Goal: Task Accomplishment & Management: Complete application form

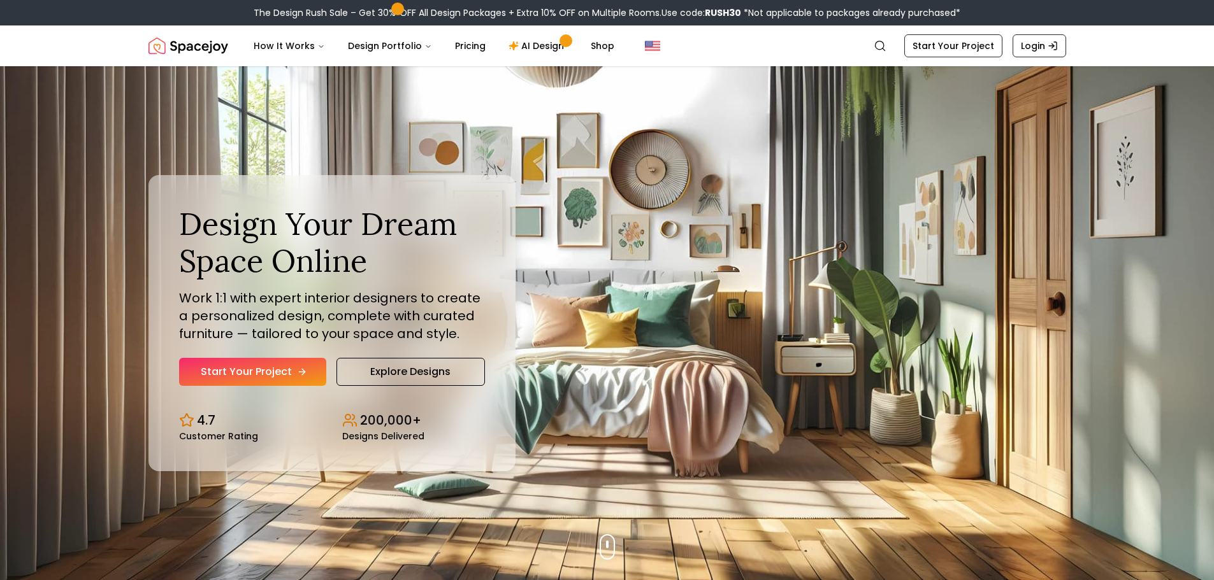
click at [259, 371] on link "Start Your Project" at bounding box center [252, 372] width 147 height 28
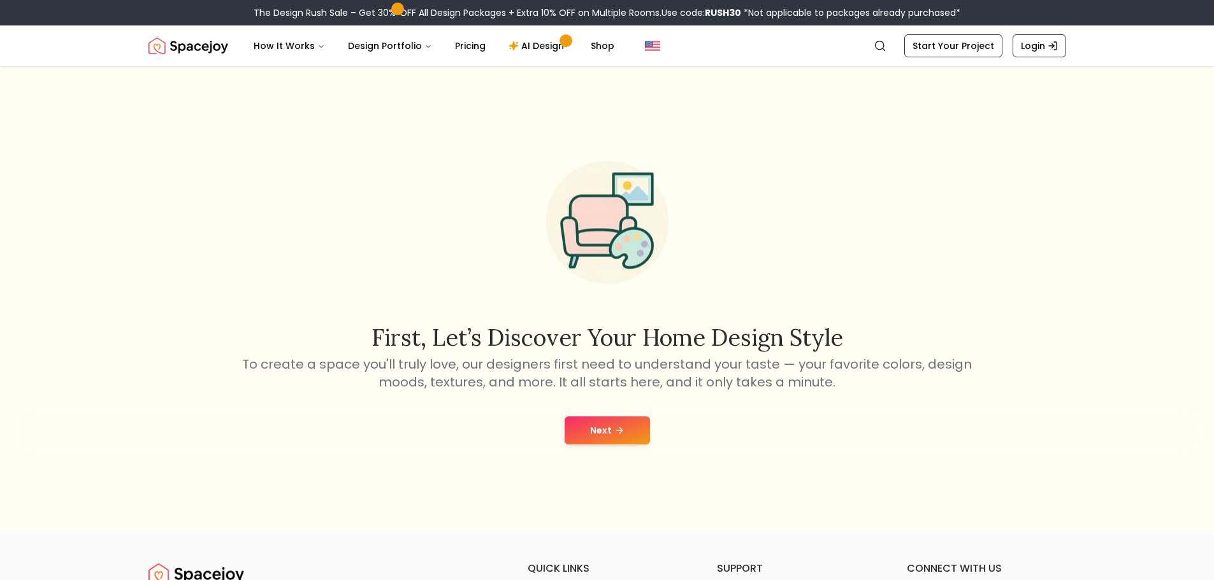
click at [611, 434] on button "Next" at bounding box center [607, 431] width 85 height 28
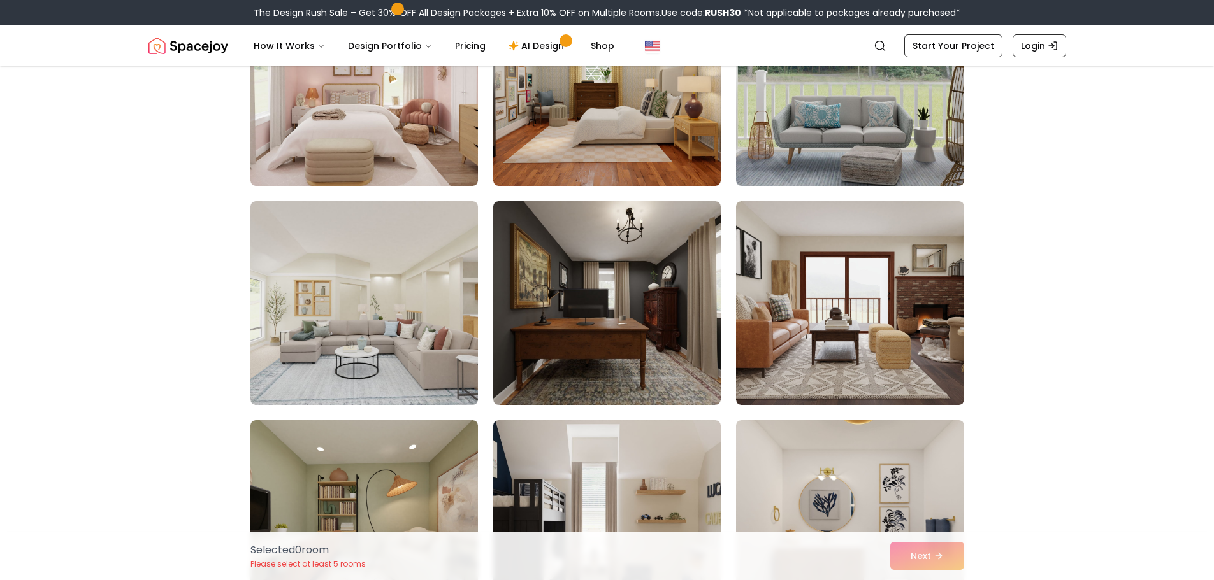
scroll to position [255, 0]
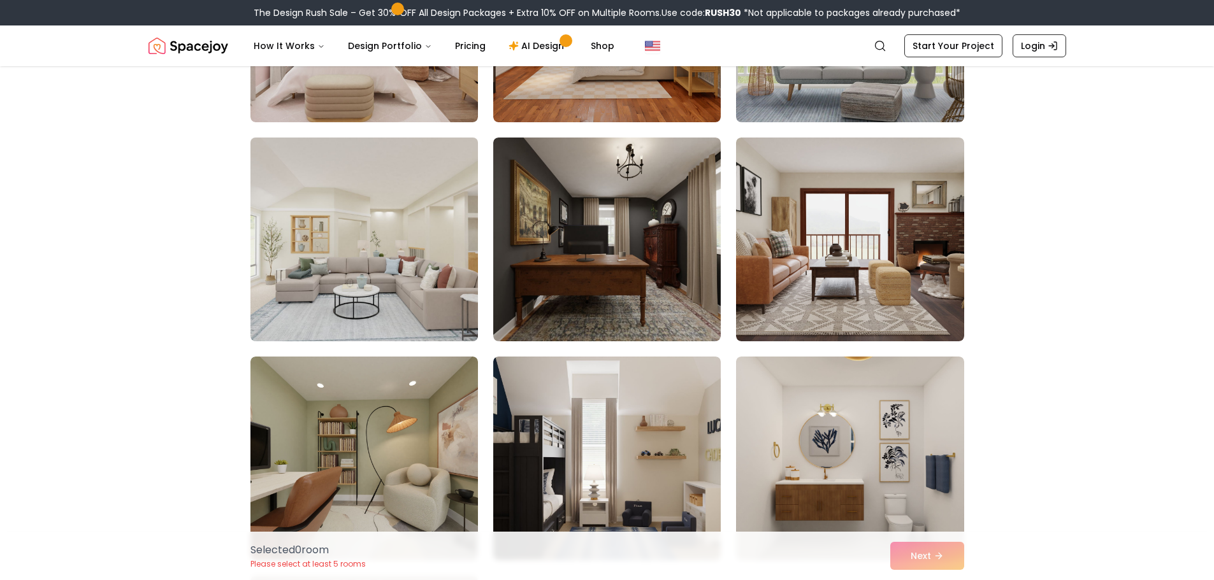
click at [444, 244] on img at bounding box center [364, 240] width 239 height 214
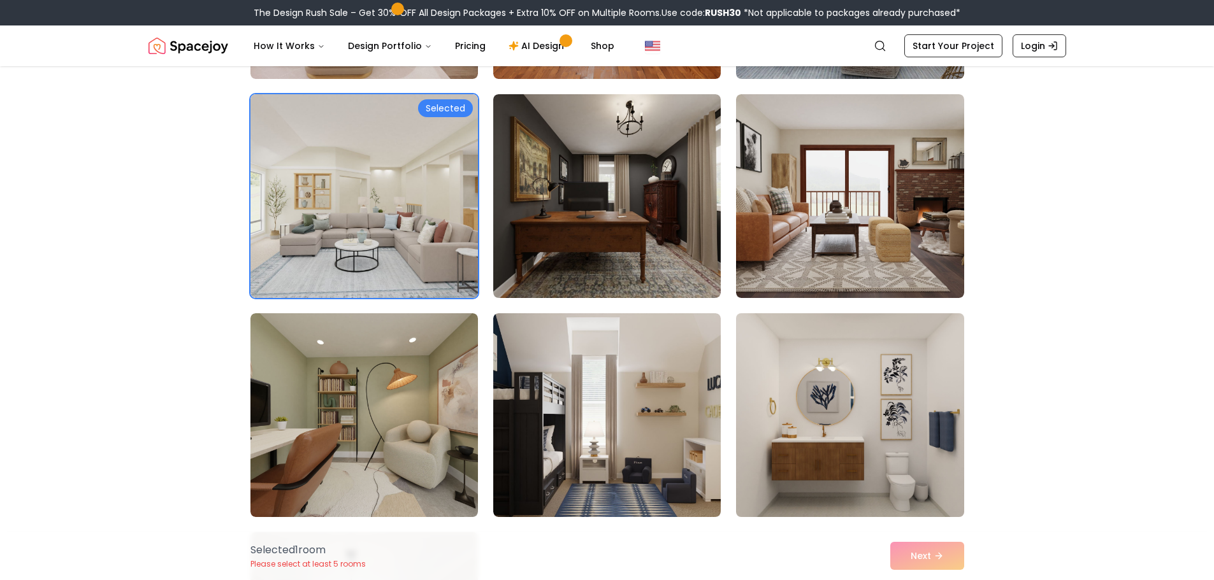
scroll to position [382, 0]
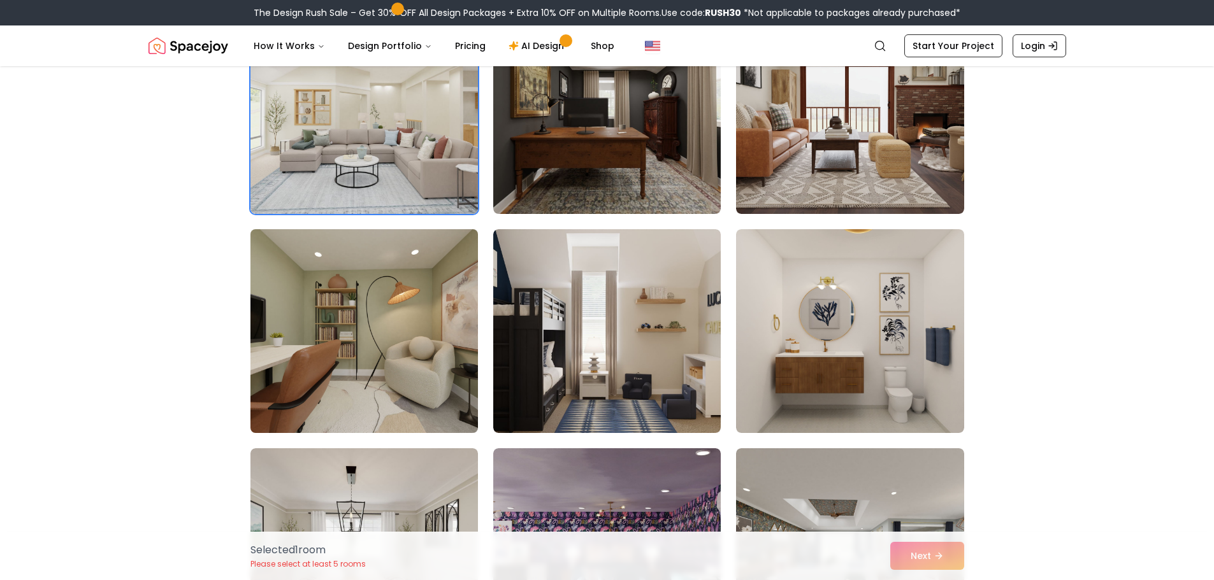
click at [394, 304] on img at bounding box center [364, 331] width 239 height 214
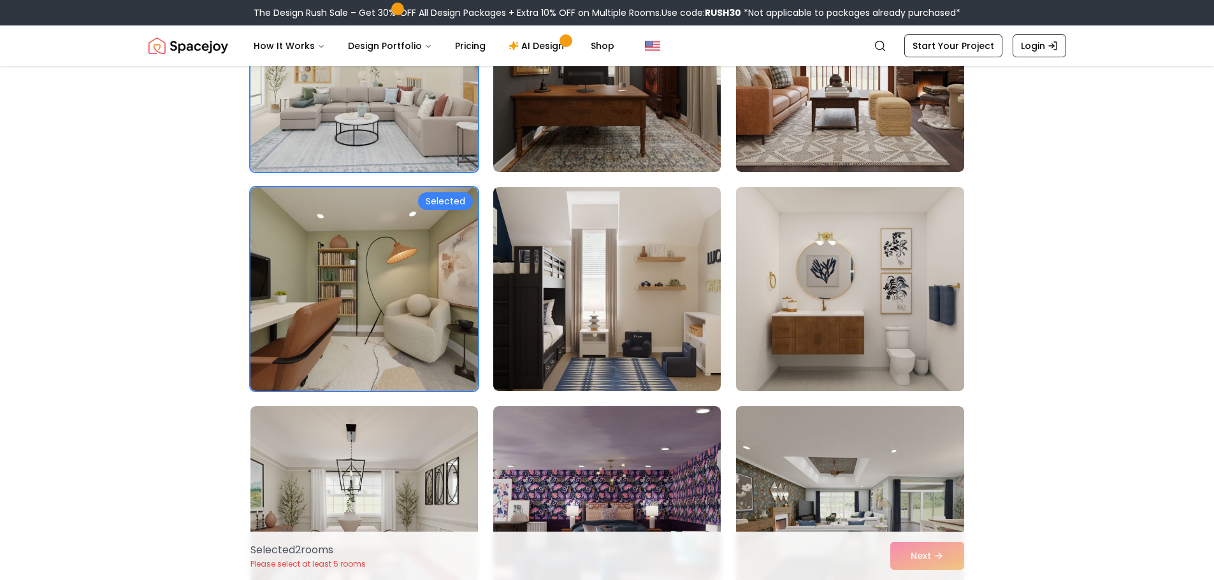
scroll to position [446, 0]
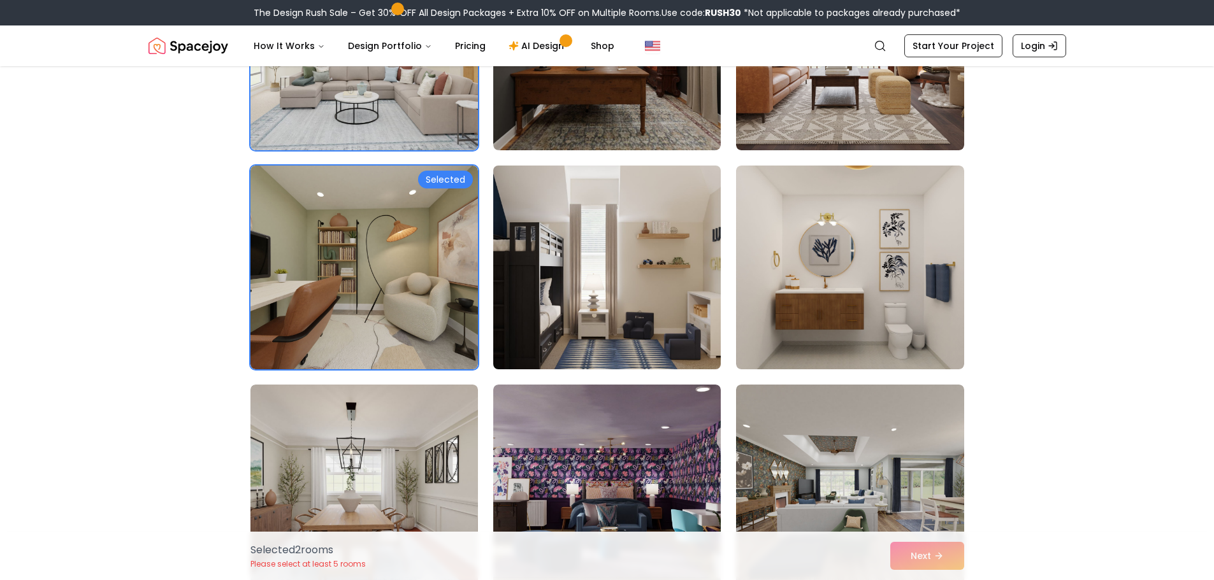
click at [693, 329] on img at bounding box center [606, 268] width 239 height 214
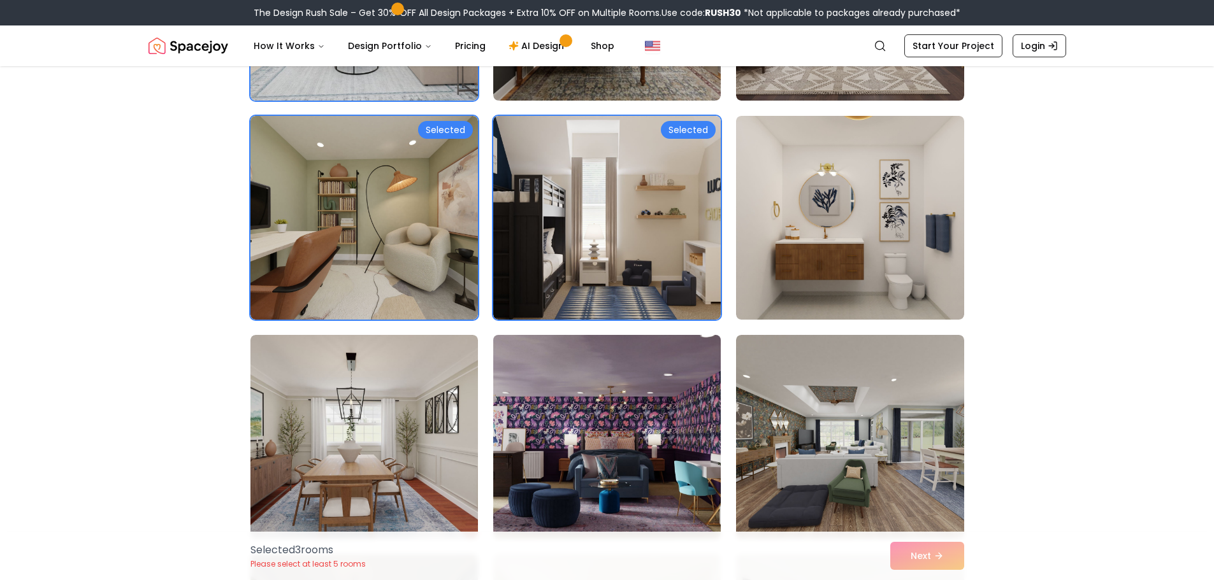
scroll to position [573, 0]
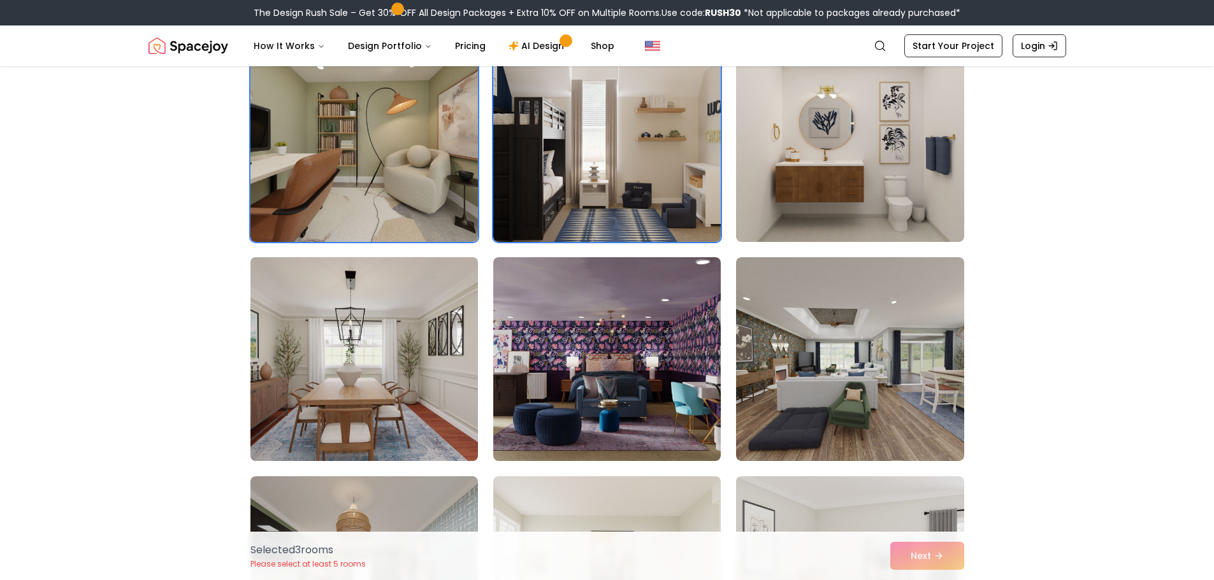
click at [420, 331] on img at bounding box center [364, 359] width 239 height 214
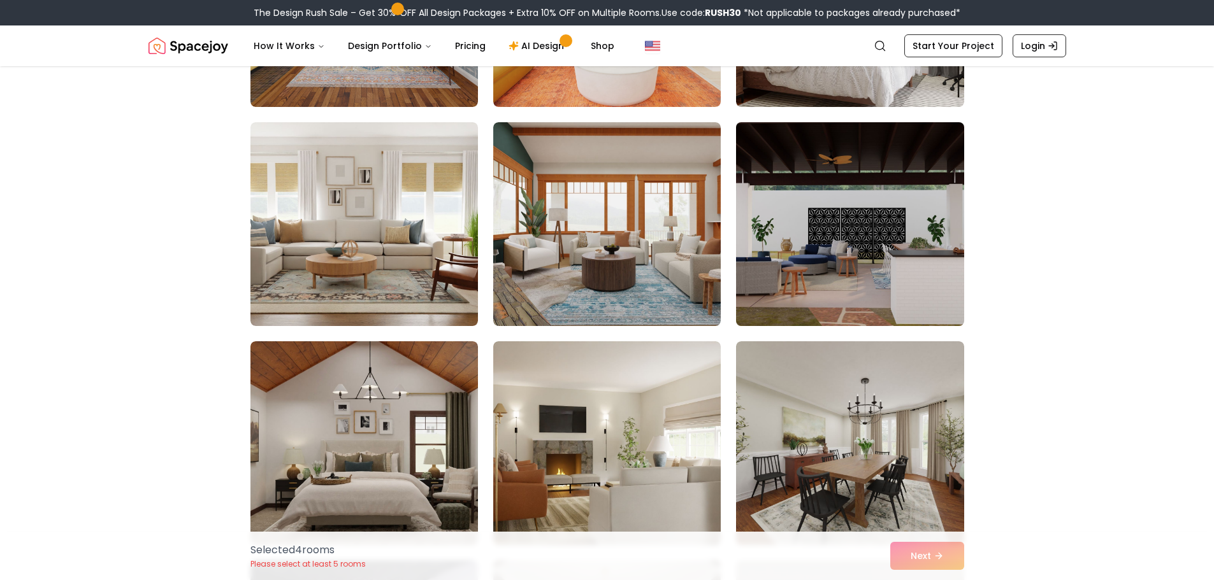
scroll to position [1211, 0]
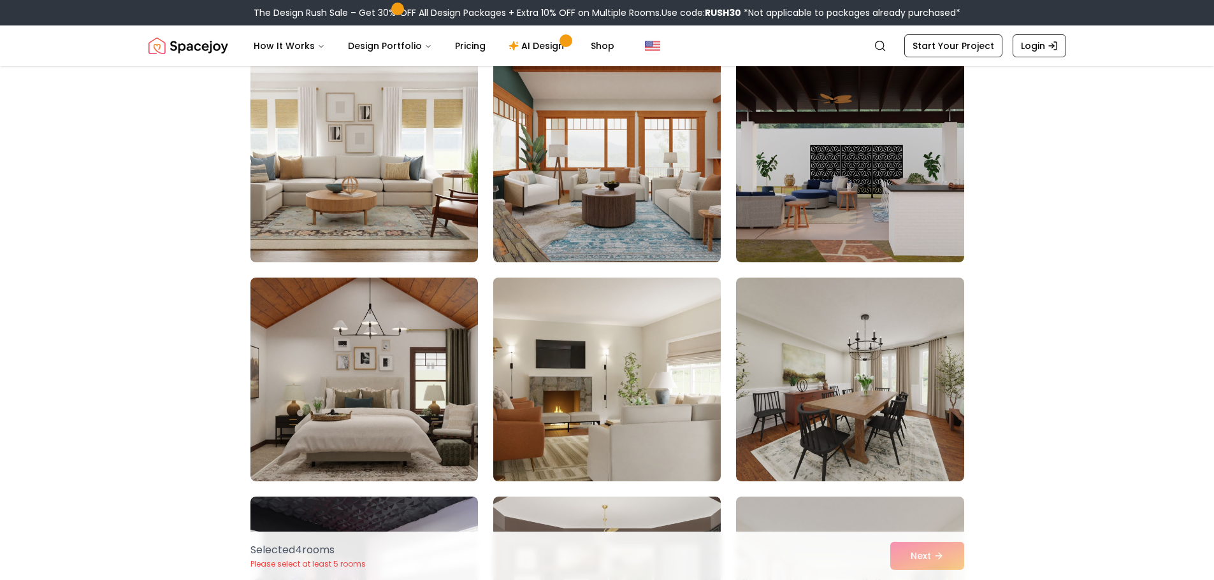
click at [659, 363] on img at bounding box center [606, 380] width 239 height 214
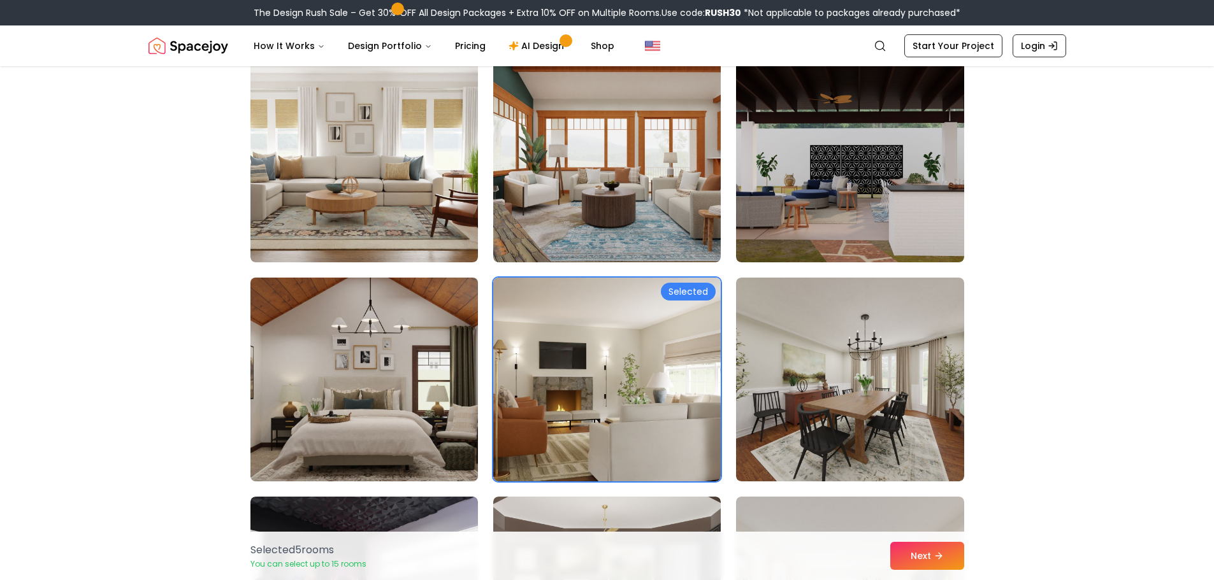
click at [464, 393] on img at bounding box center [364, 380] width 239 height 214
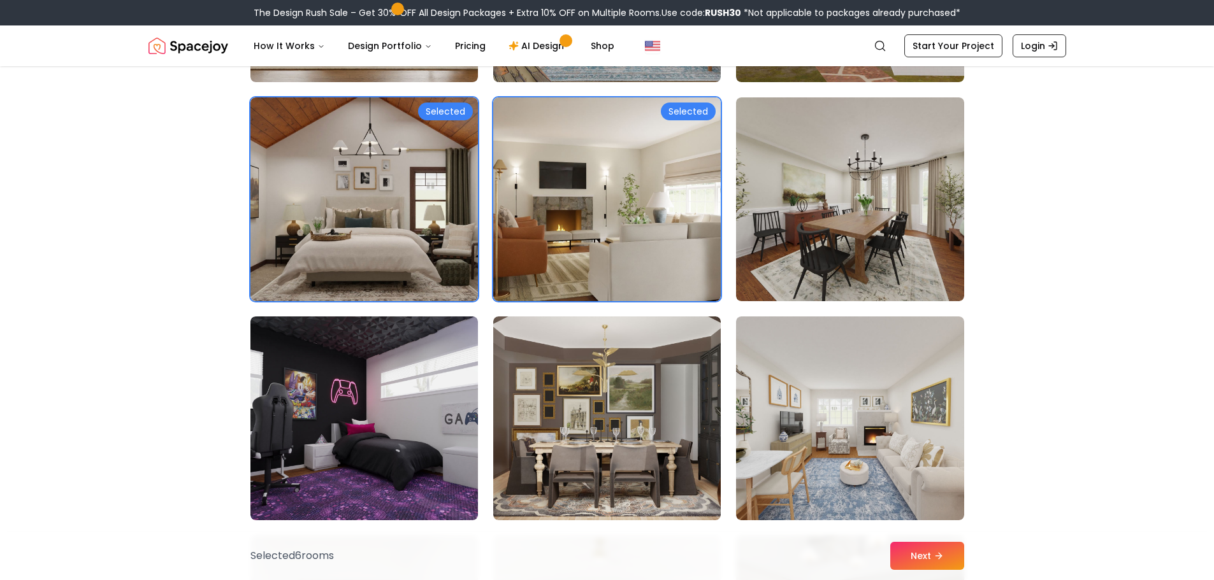
scroll to position [1402, 0]
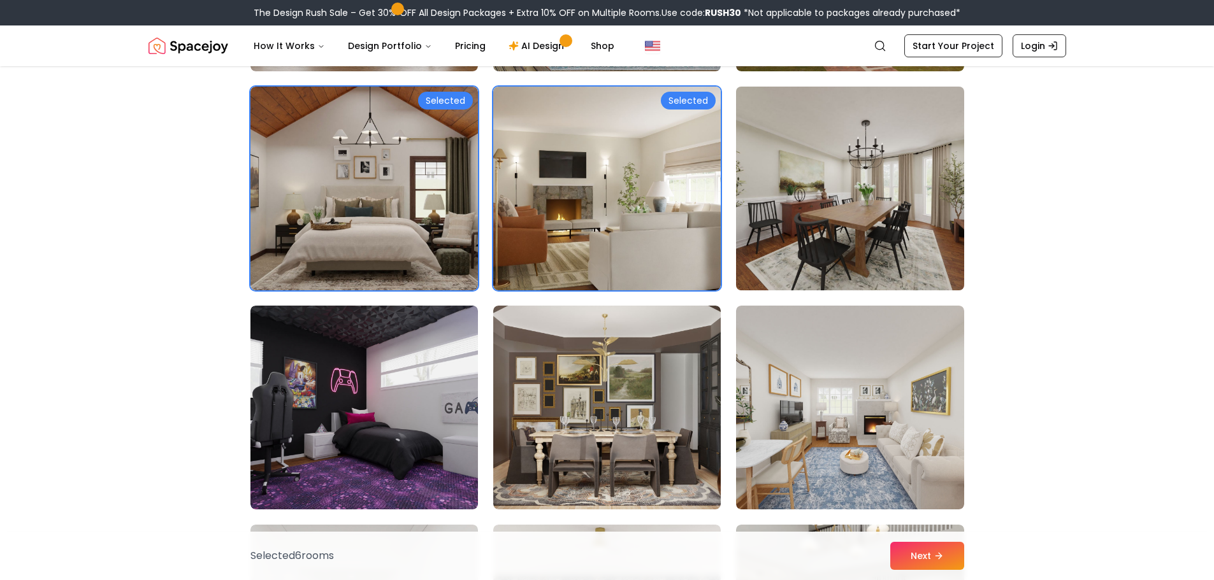
click at [850, 221] on img at bounding box center [849, 189] width 239 height 214
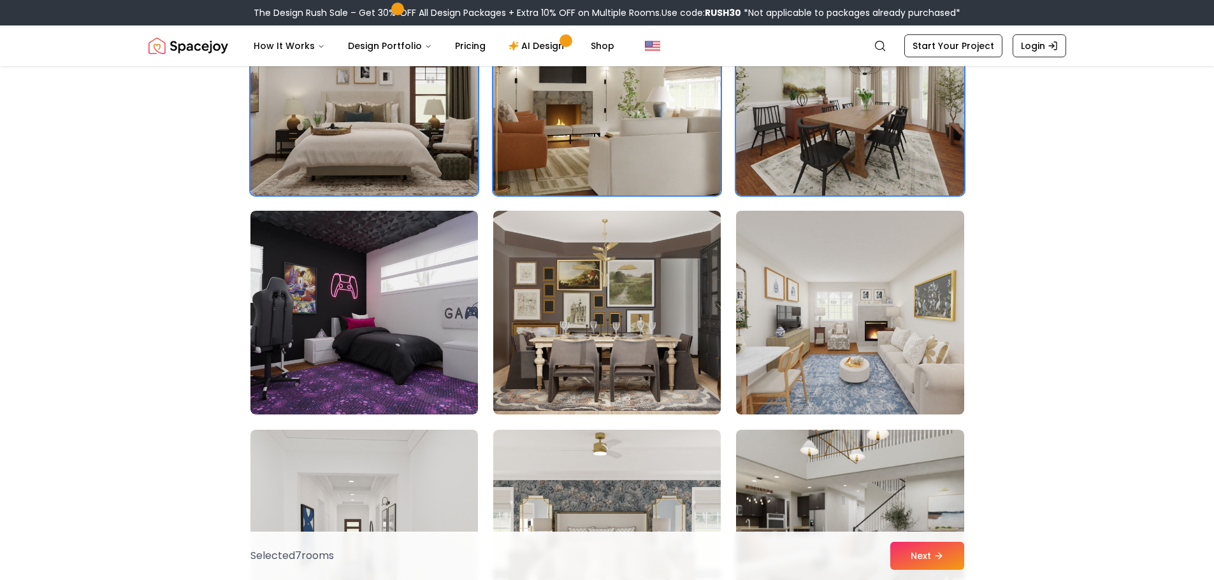
scroll to position [1529, 0]
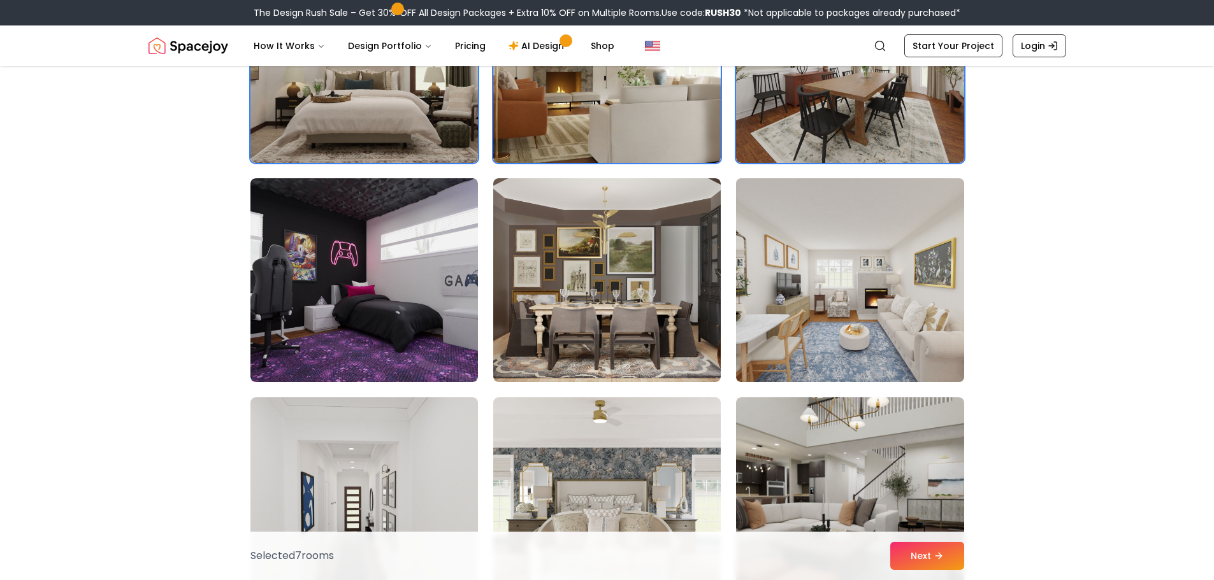
click at [855, 264] on img at bounding box center [849, 280] width 239 height 214
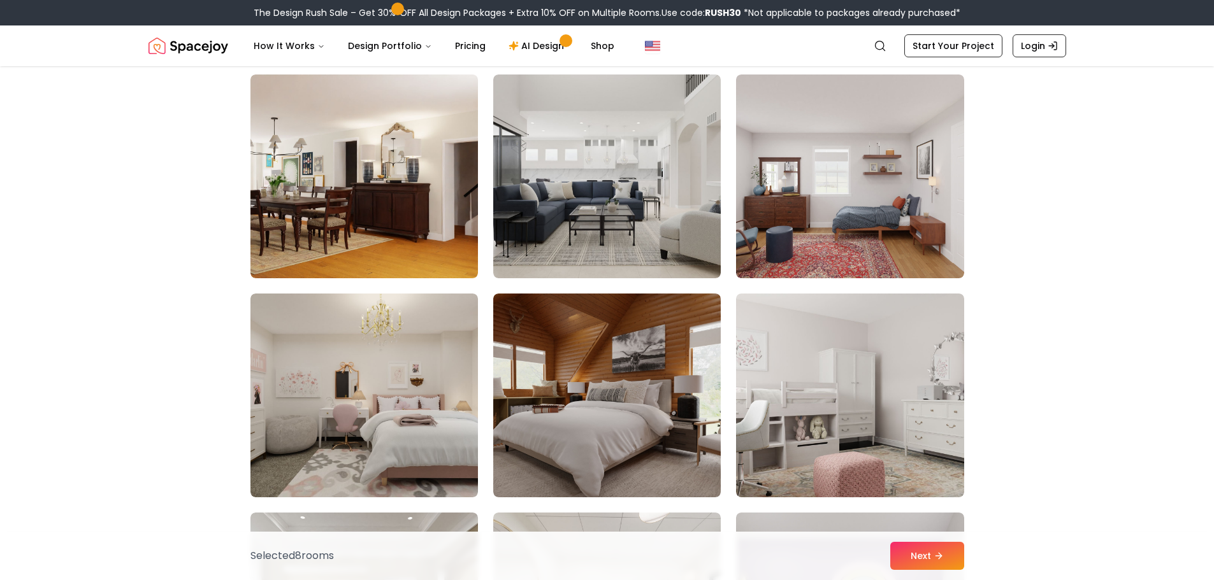
scroll to position [2103, 0]
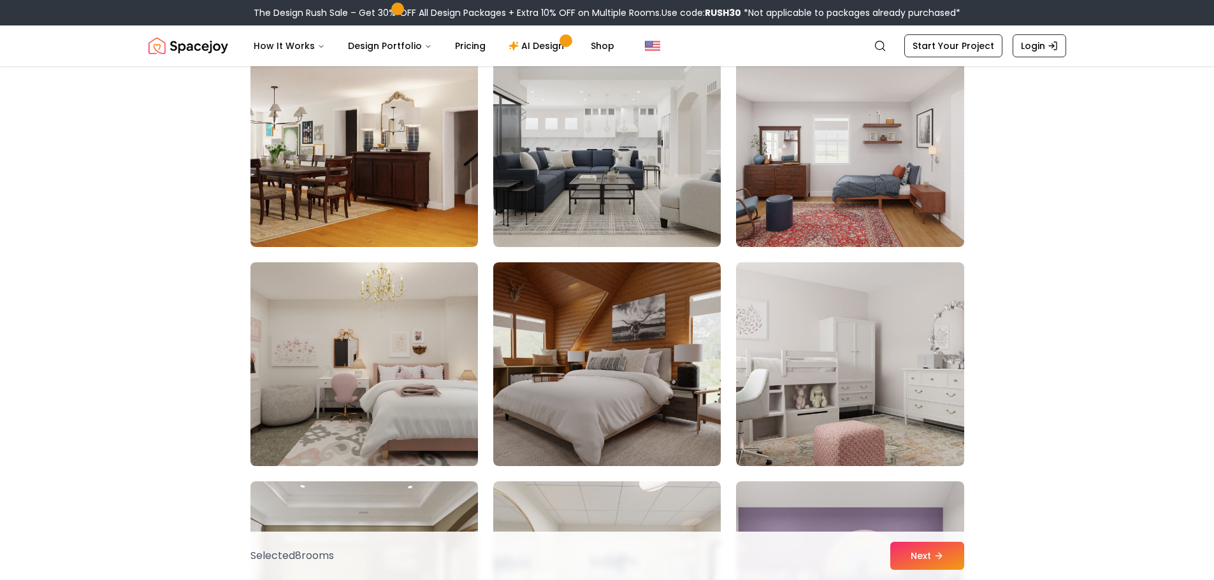
click at [270, 319] on img at bounding box center [364, 364] width 239 height 214
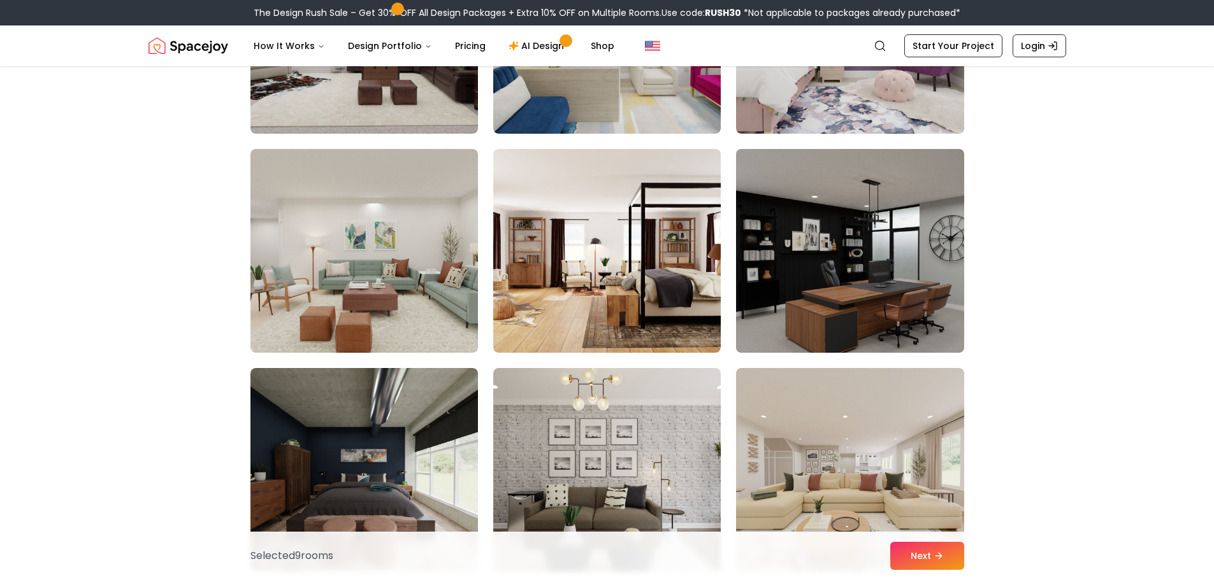
scroll to position [2676, 0]
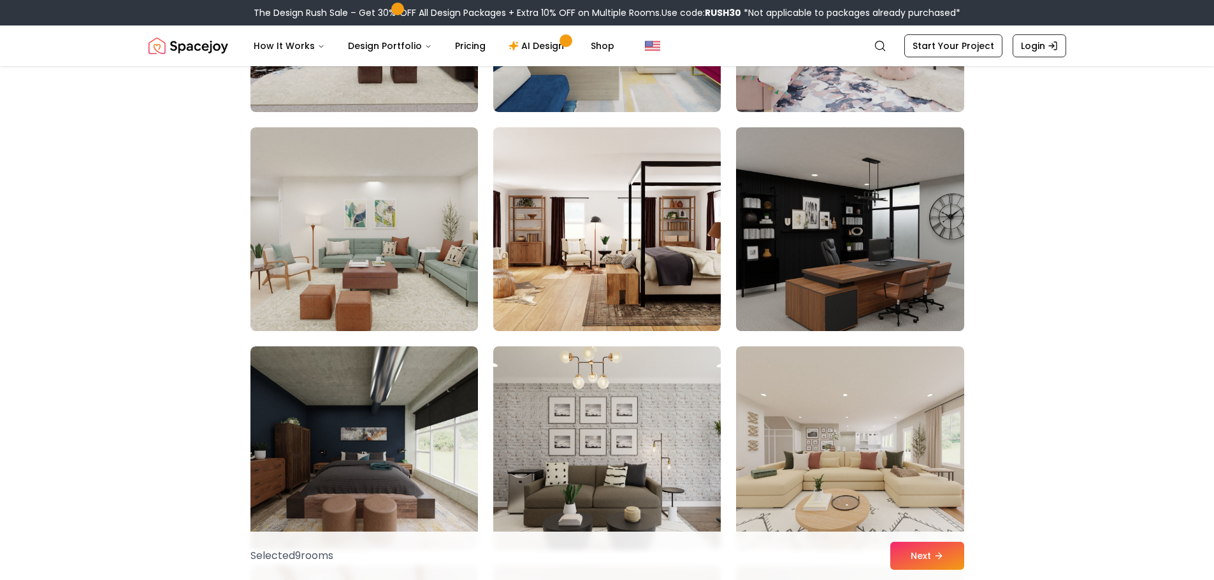
click at [900, 218] on img at bounding box center [849, 229] width 239 height 214
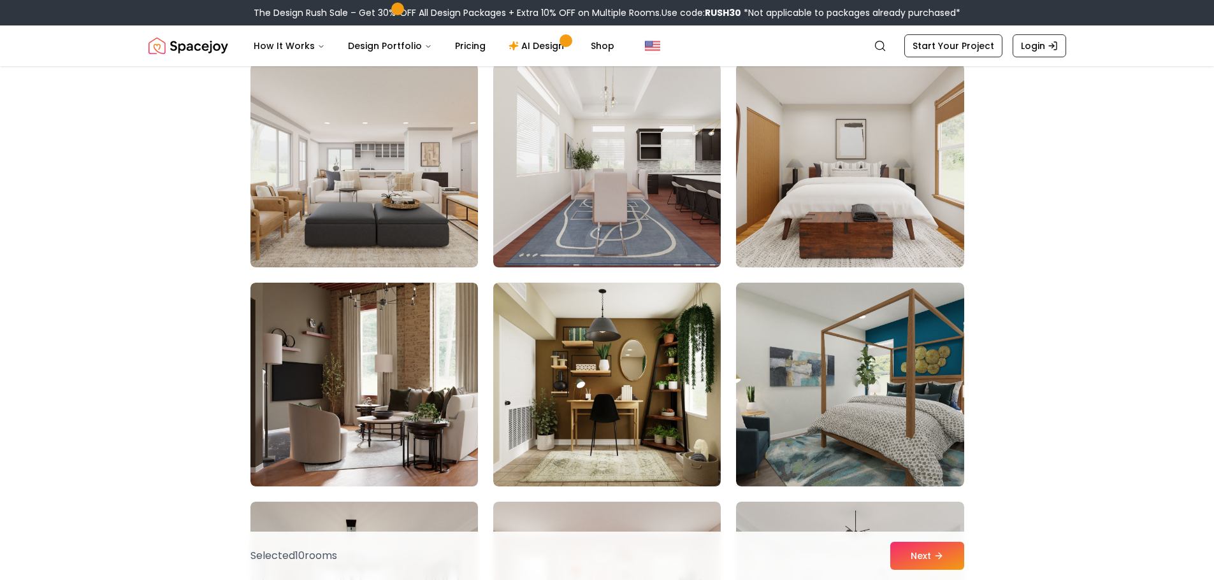
scroll to position [3441, 0]
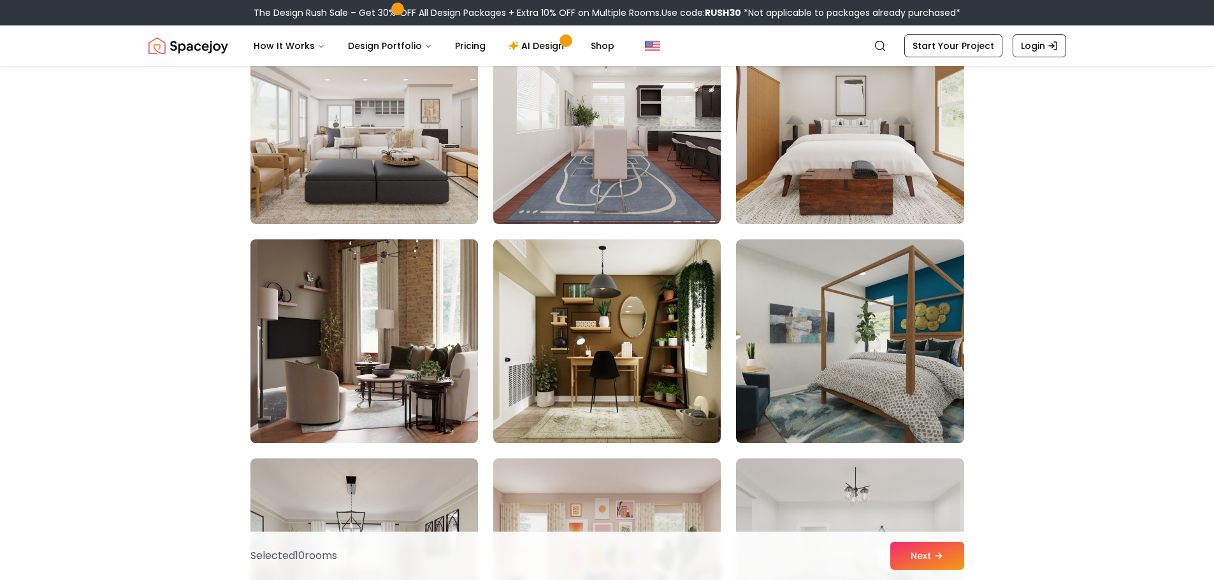
click at [444, 340] on img at bounding box center [364, 341] width 239 height 214
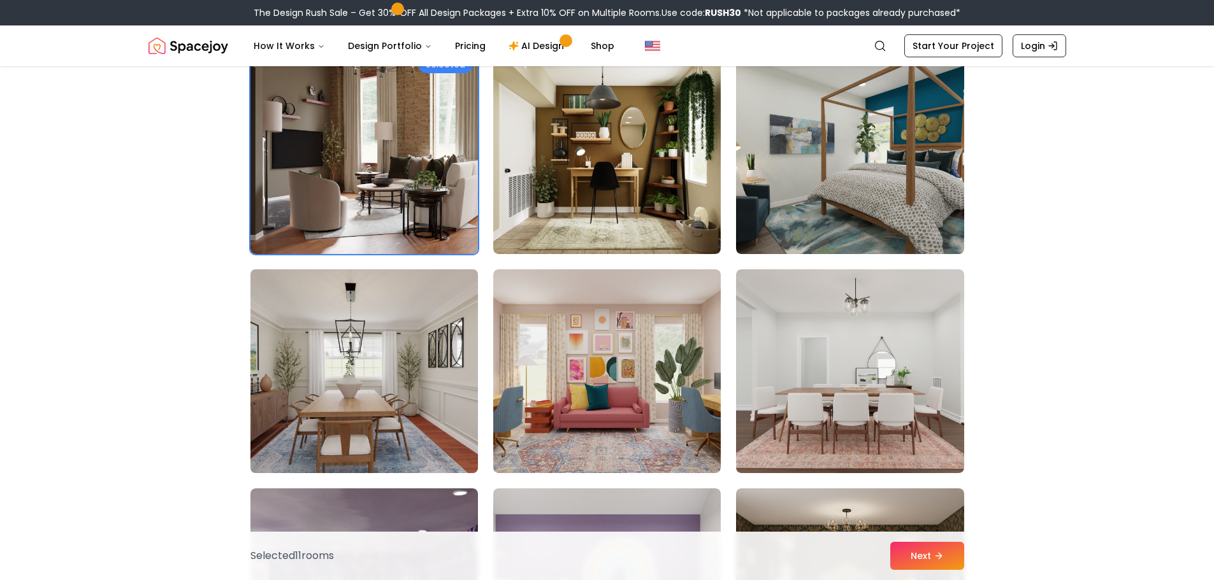
scroll to position [3696, 0]
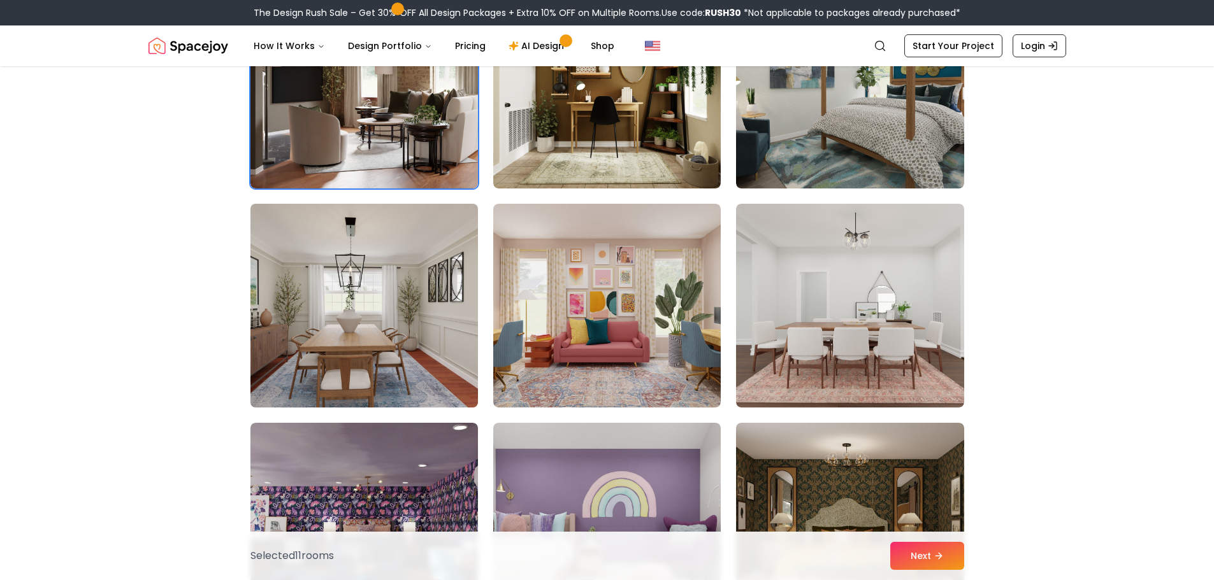
click at [396, 352] on img at bounding box center [364, 306] width 239 height 214
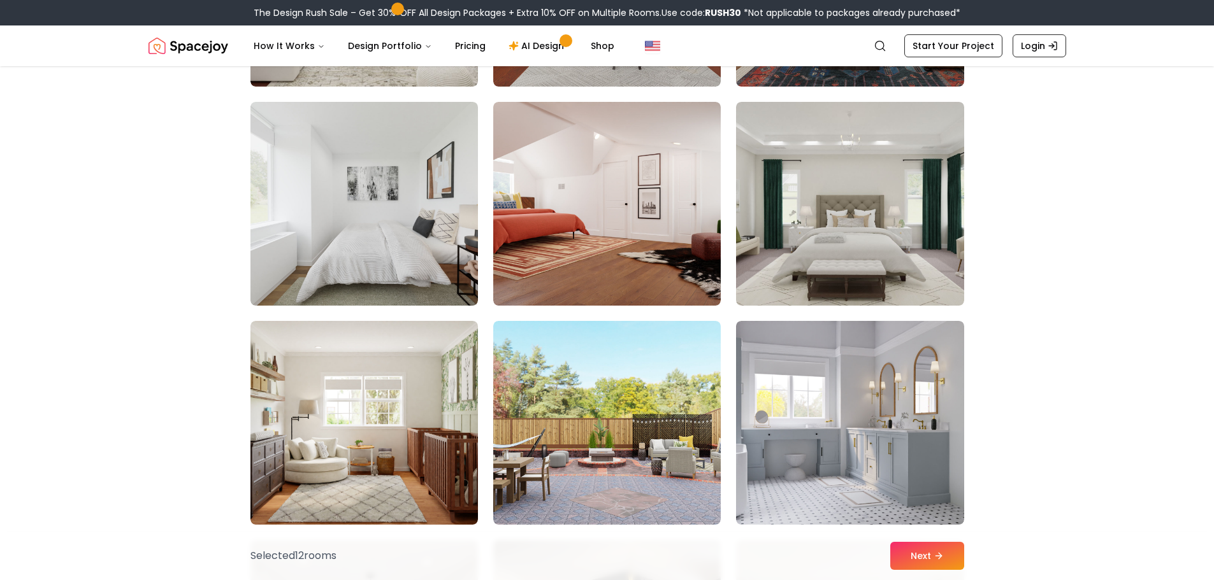
scroll to position [4460, 0]
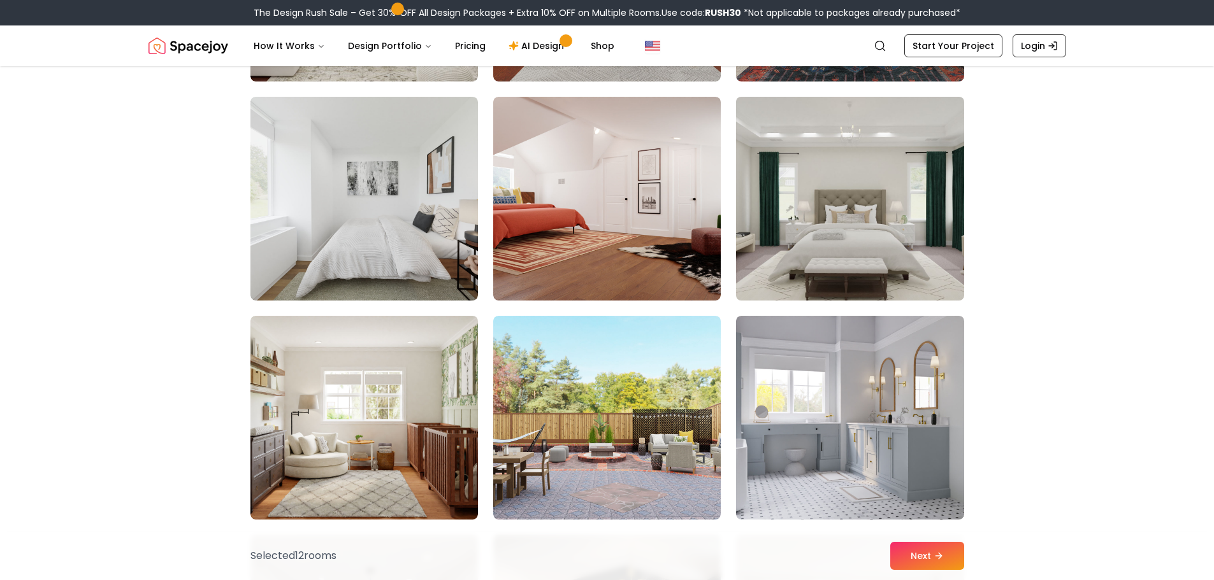
click at [863, 248] on img at bounding box center [849, 199] width 239 height 214
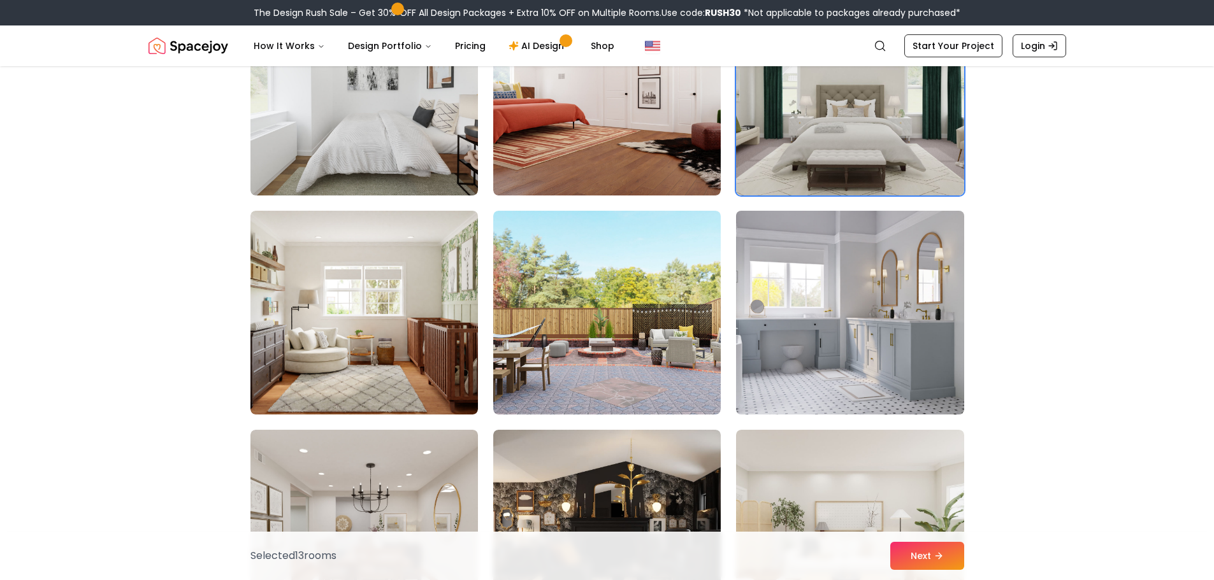
scroll to position [4588, 0]
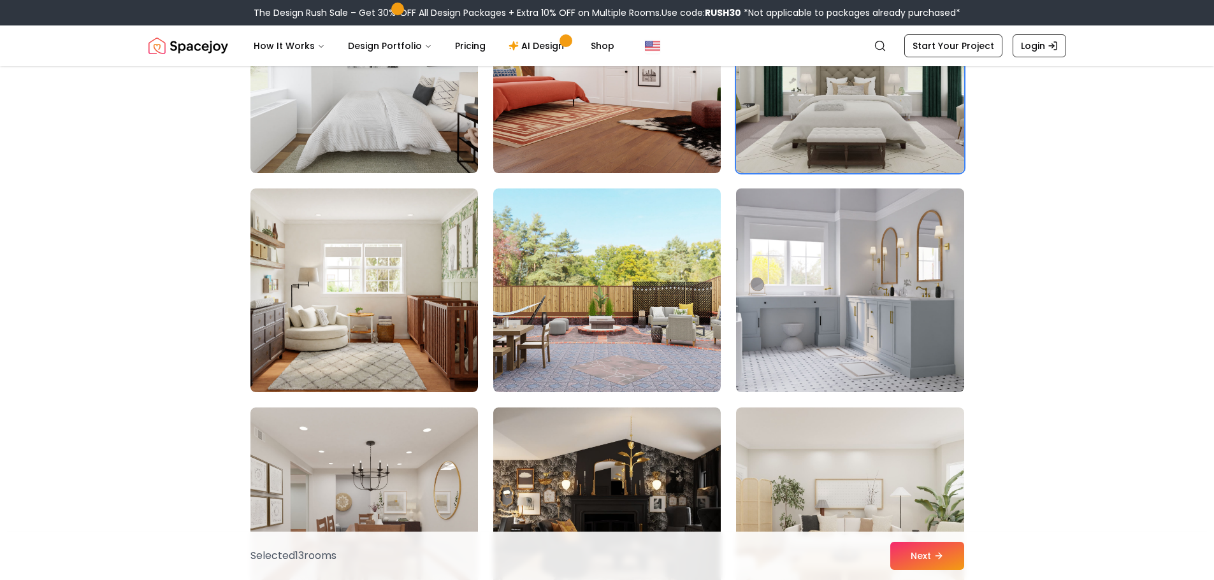
click at [859, 271] on img at bounding box center [849, 291] width 239 height 214
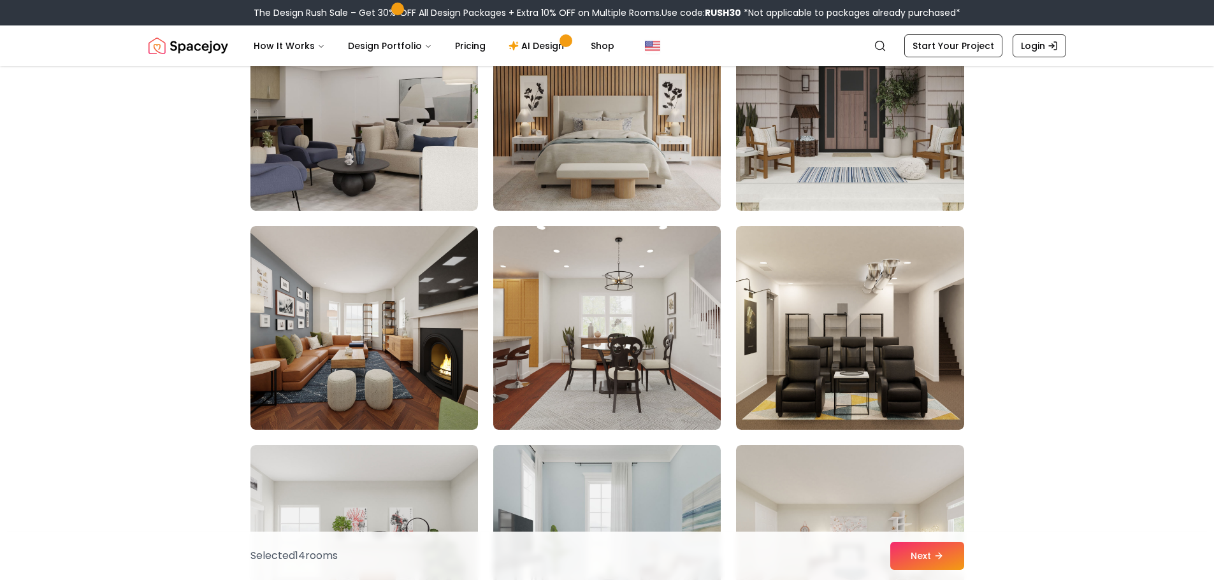
scroll to position [5671, 0]
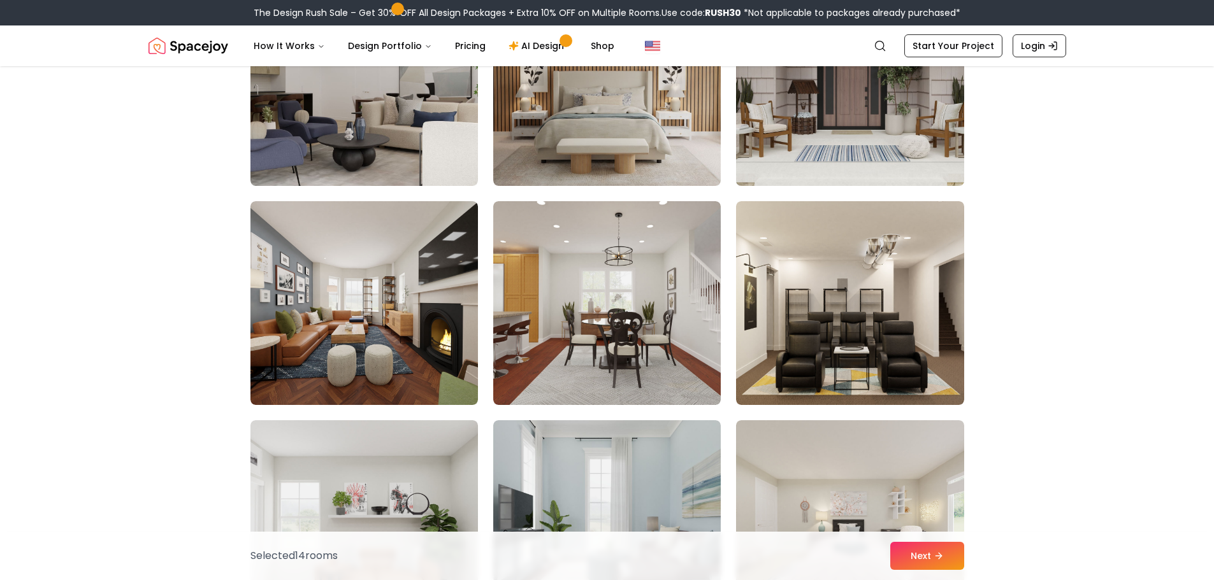
click at [891, 144] on img at bounding box center [849, 84] width 239 height 214
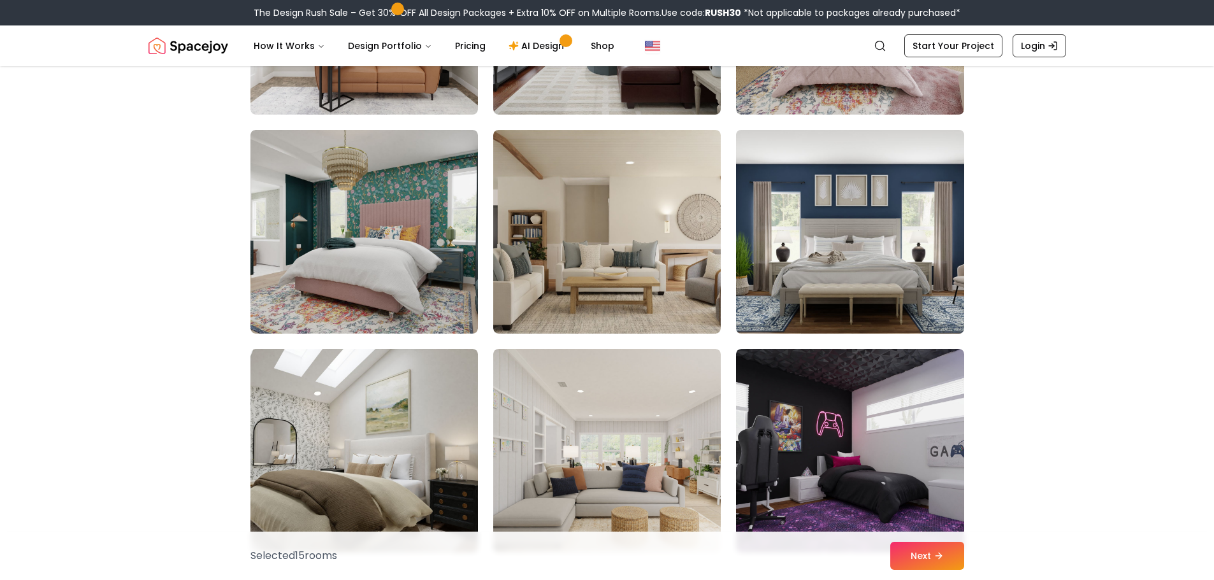
scroll to position [6372, 0]
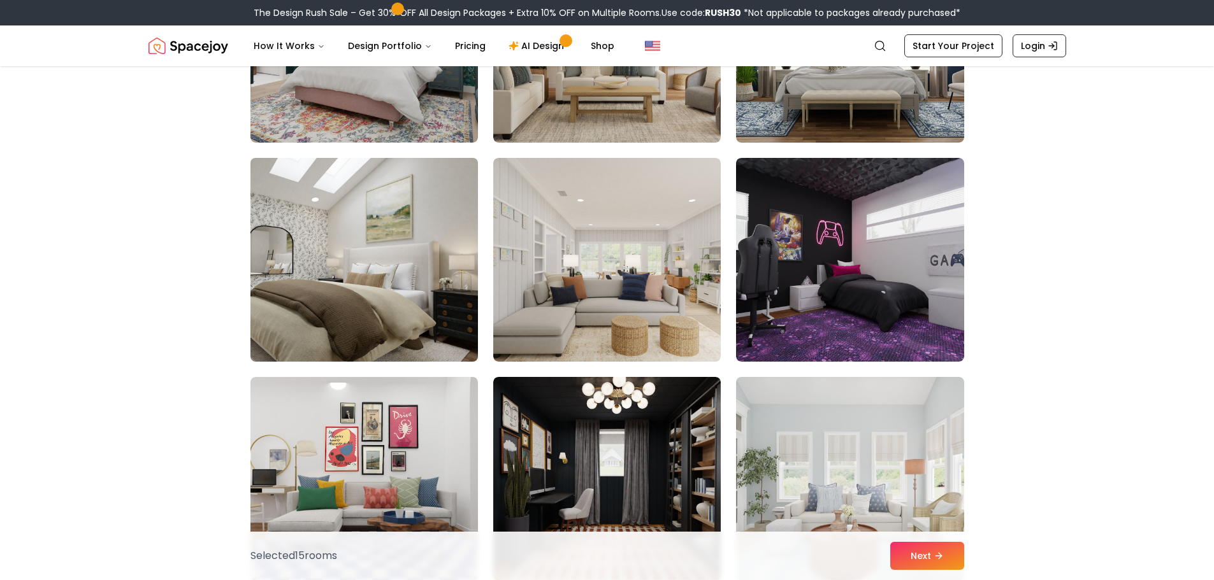
click at [280, 236] on img at bounding box center [364, 260] width 239 height 214
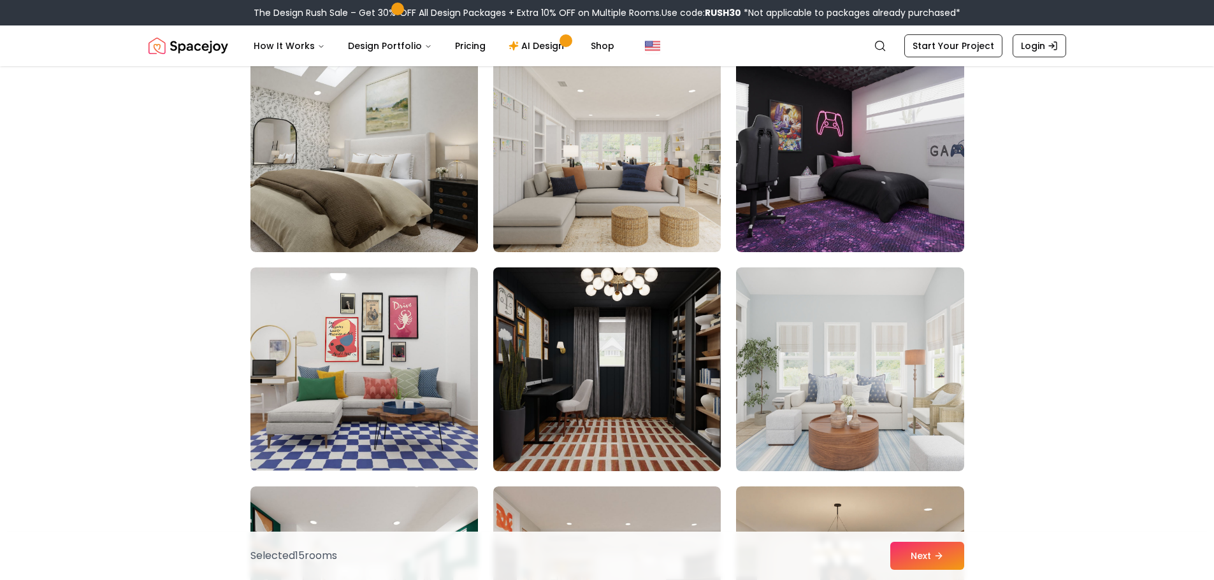
scroll to position [6499, 0]
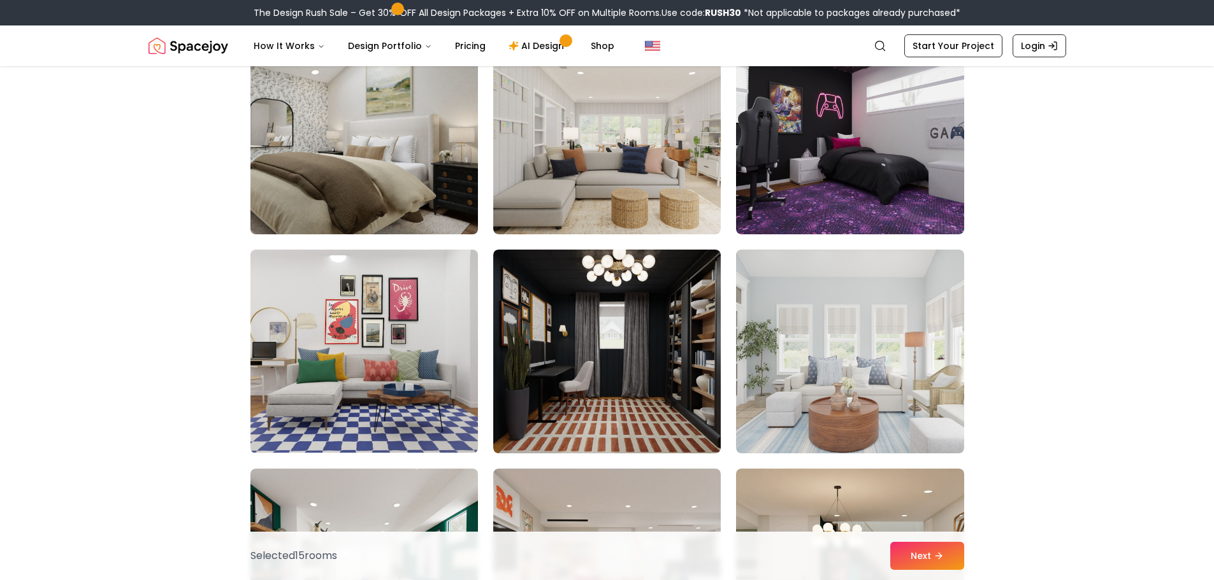
click at [421, 168] on img at bounding box center [364, 132] width 239 height 214
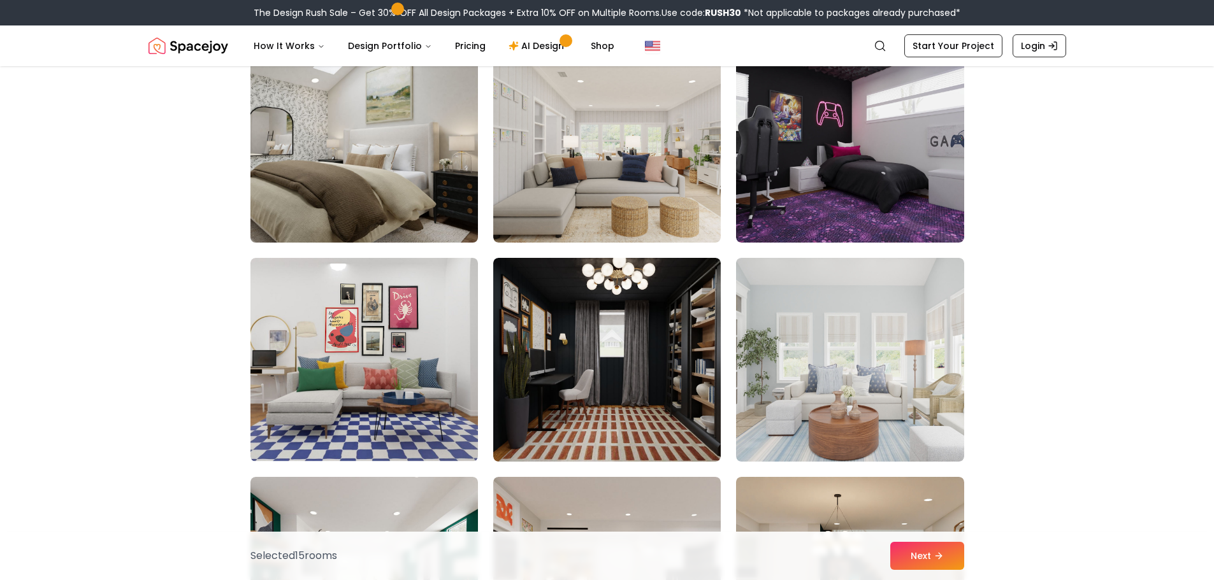
scroll to position [6372, 0]
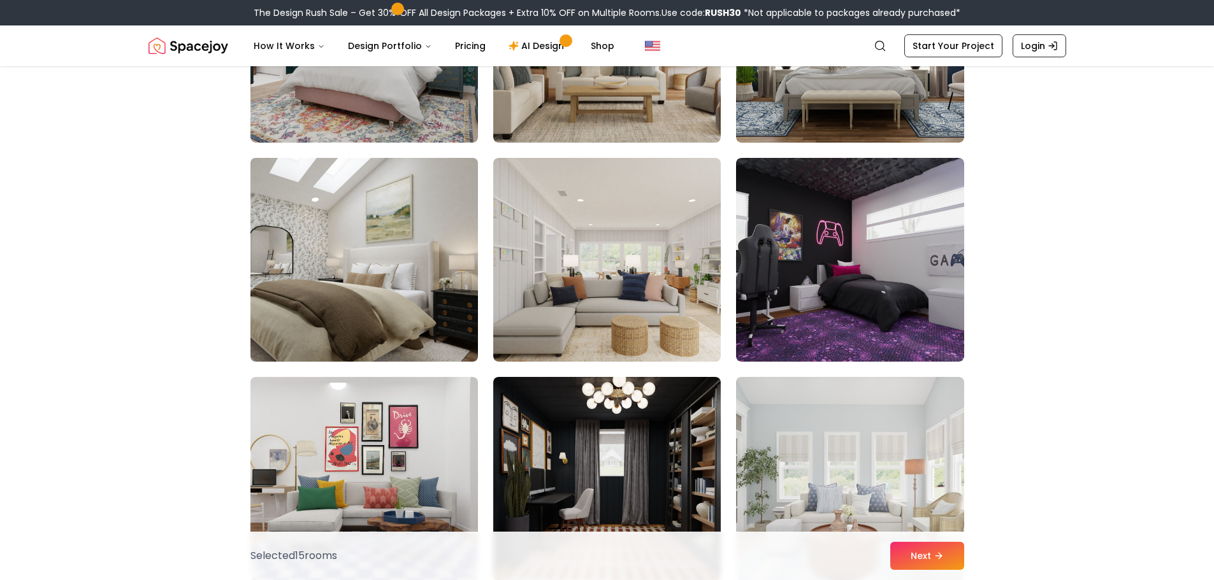
click at [439, 179] on img at bounding box center [364, 260] width 239 height 214
click at [928, 547] on button "Next" at bounding box center [927, 556] width 74 height 28
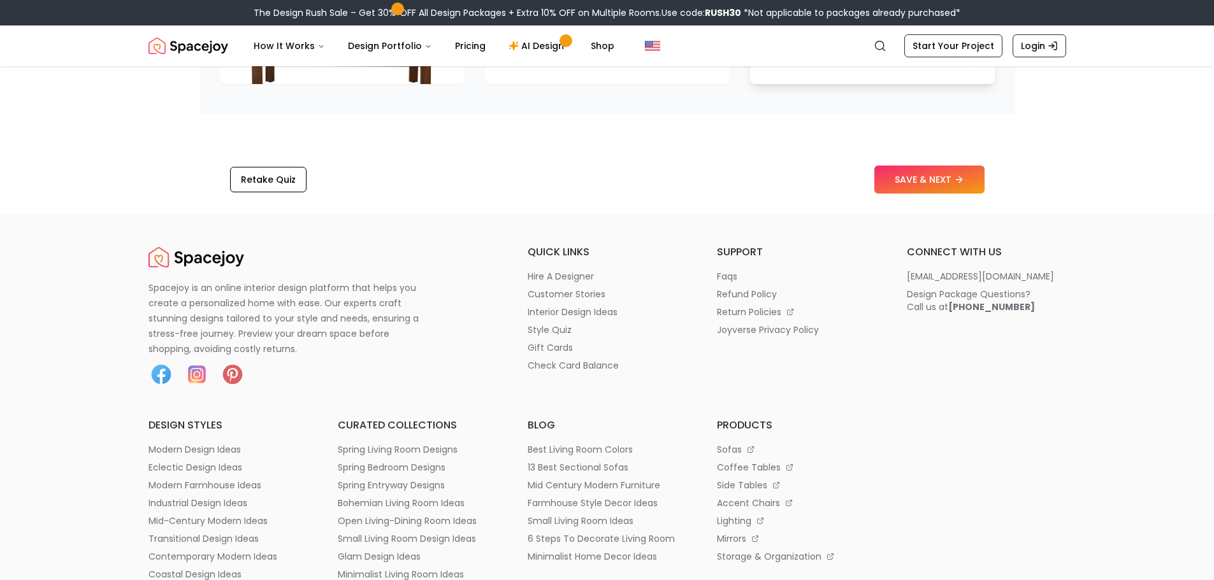
scroll to position [2039, 0]
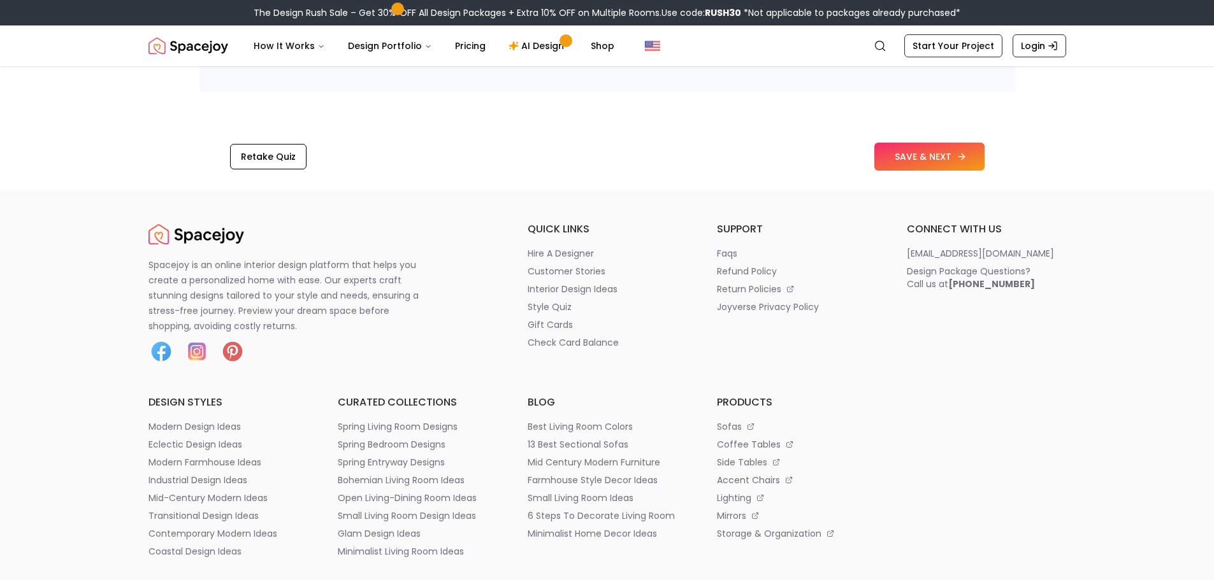
click at [965, 150] on button "SAVE & NEXT" at bounding box center [929, 157] width 110 height 28
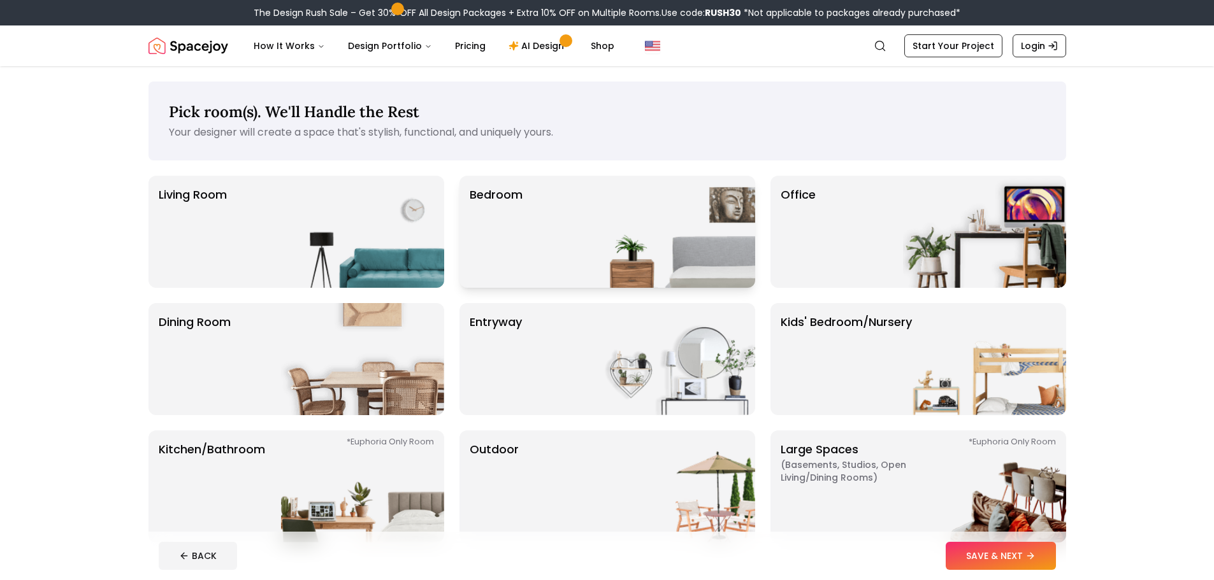
click at [672, 205] on img at bounding box center [673, 232] width 163 height 112
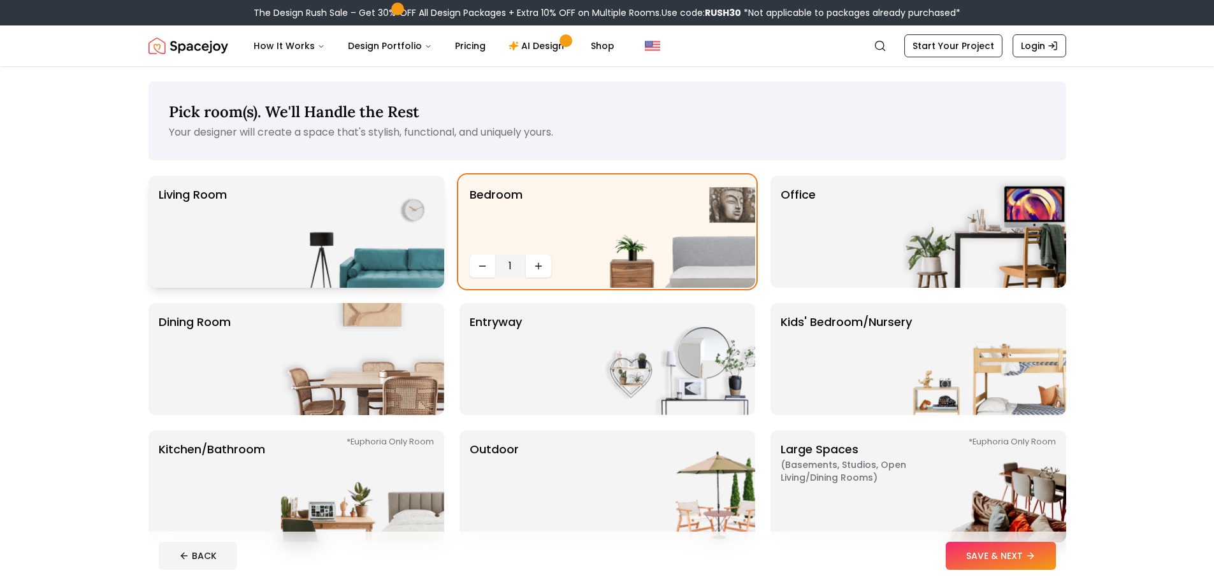
click at [385, 231] on img at bounding box center [362, 232] width 163 height 112
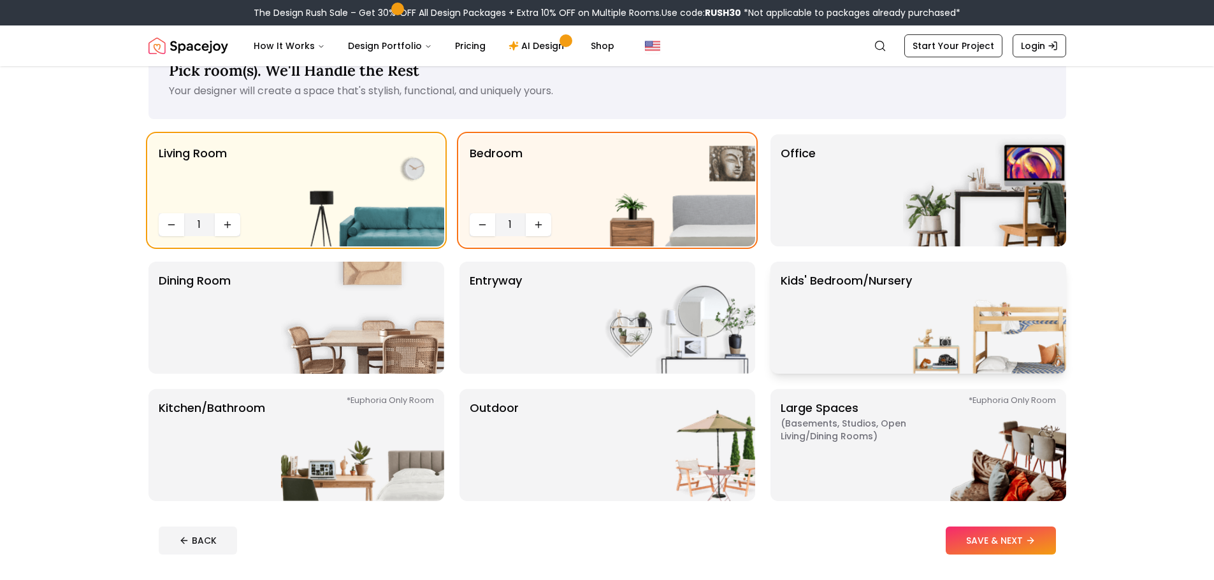
scroll to position [64, 0]
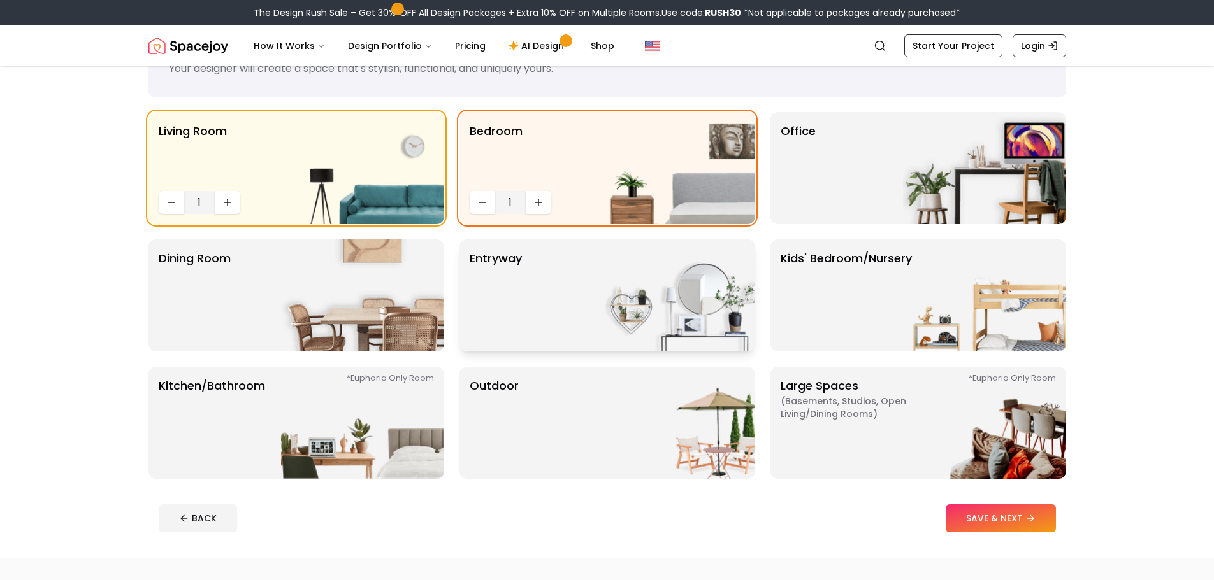
click at [681, 292] on img at bounding box center [673, 296] width 163 height 112
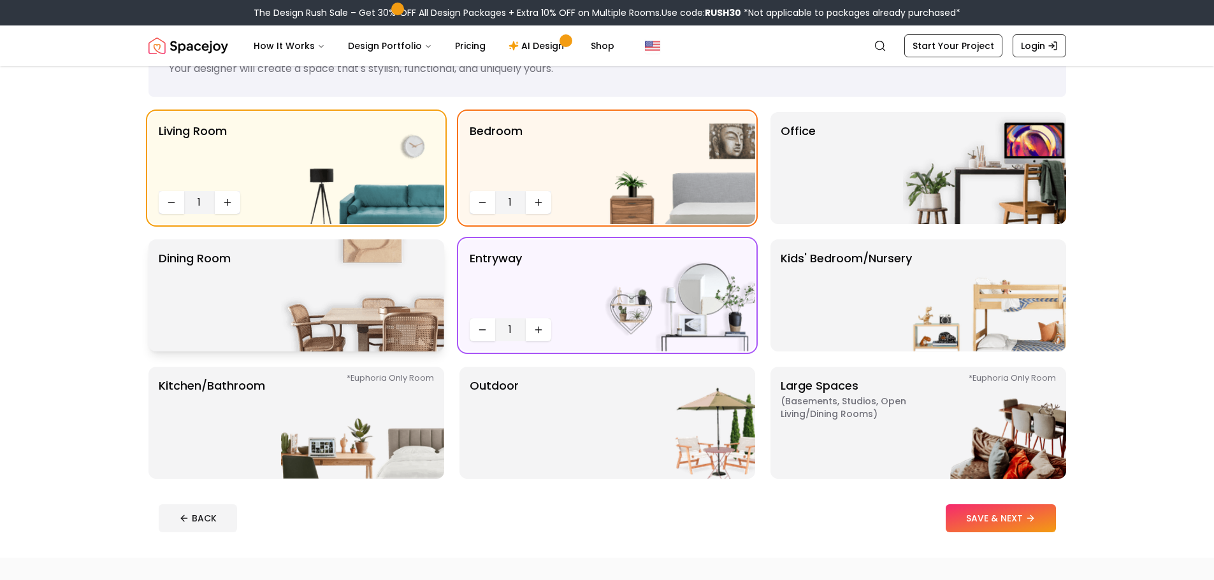
click at [280, 272] on div "Dining Room" at bounding box center [296, 296] width 296 height 112
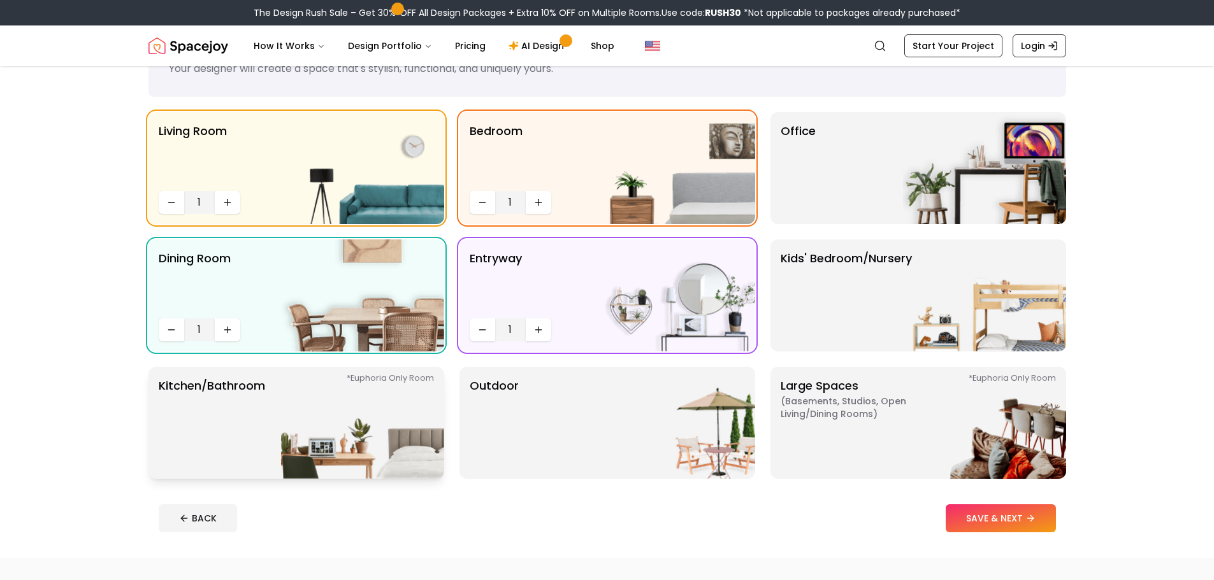
click at [391, 373] on img at bounding box center [362, 423] width 163 height 112
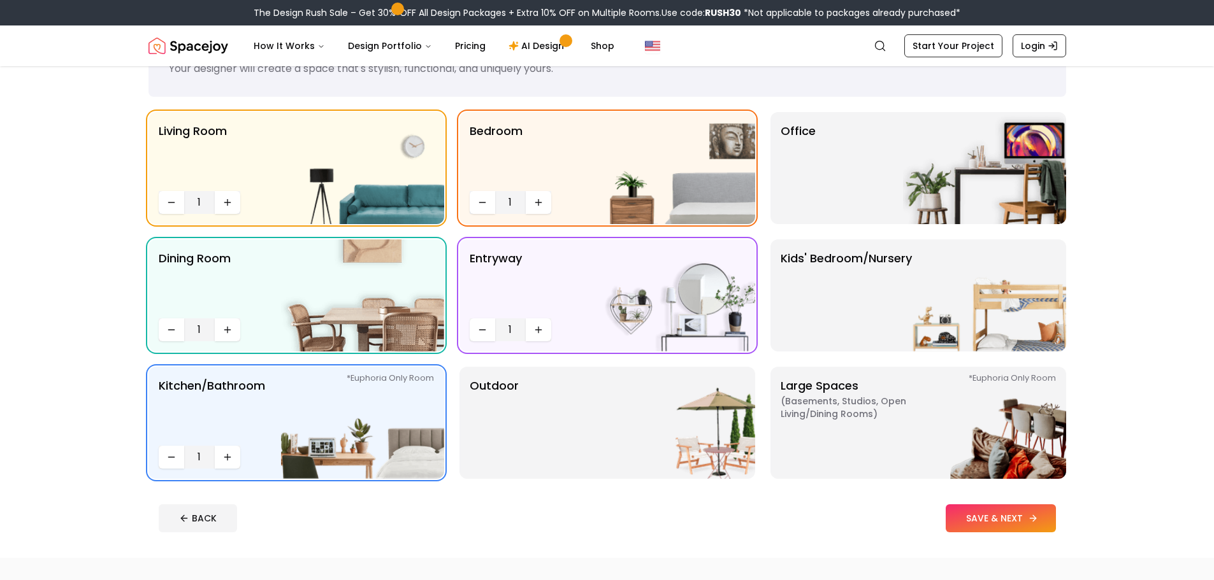
click at [1022, 516] on button "SAVE & NEXT" at bounding box center [1001, 519] width 110 height 28
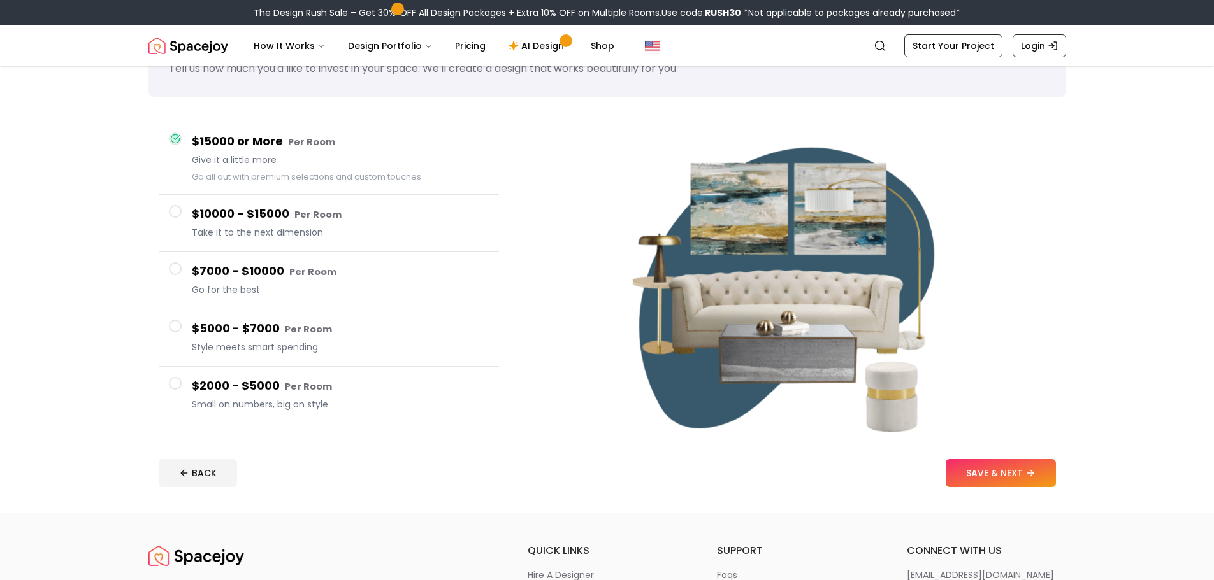
click at [414, 222] on h4 "$10000 - $15000 Per Room" at bounding box center [340, 214] width 297 height 18
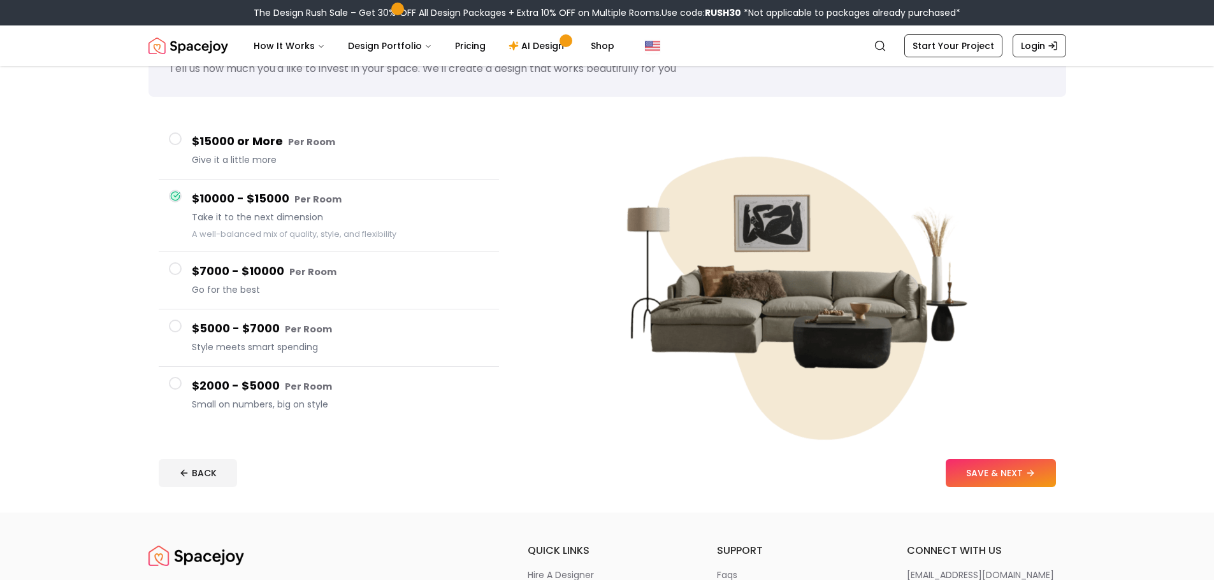
click at [424, 280] on h4 "$7000 - $10000 Per Room" at bounding box center [340, 272] width 297 height 18
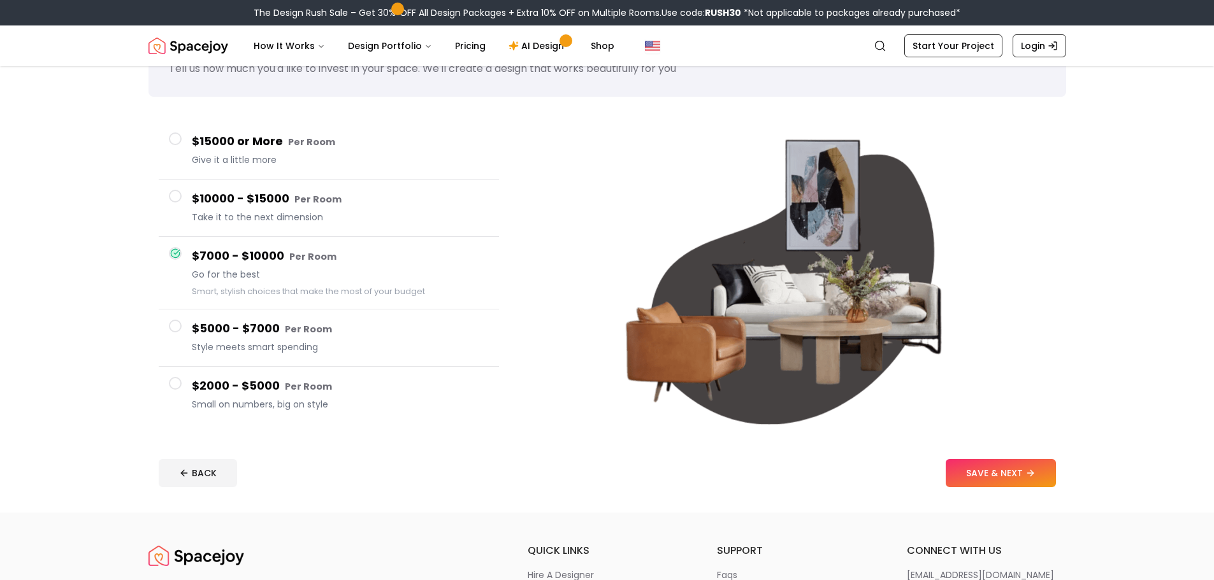
click at [1028, 469] on icon at bounding box center [1030, 473] width 10 height 10
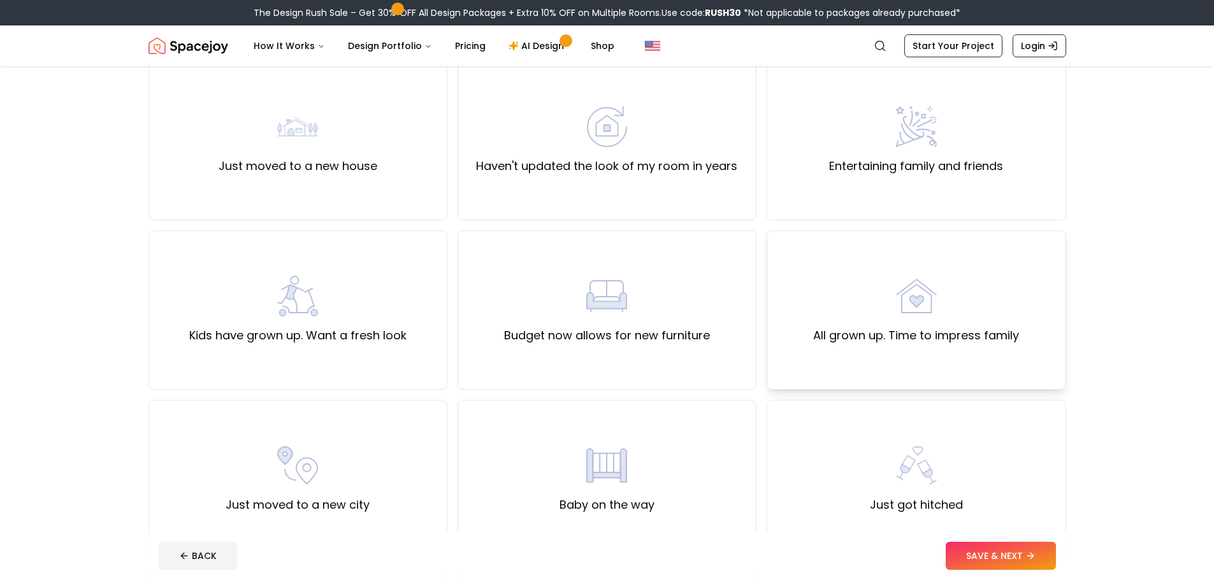
scroll to position [319, 0]
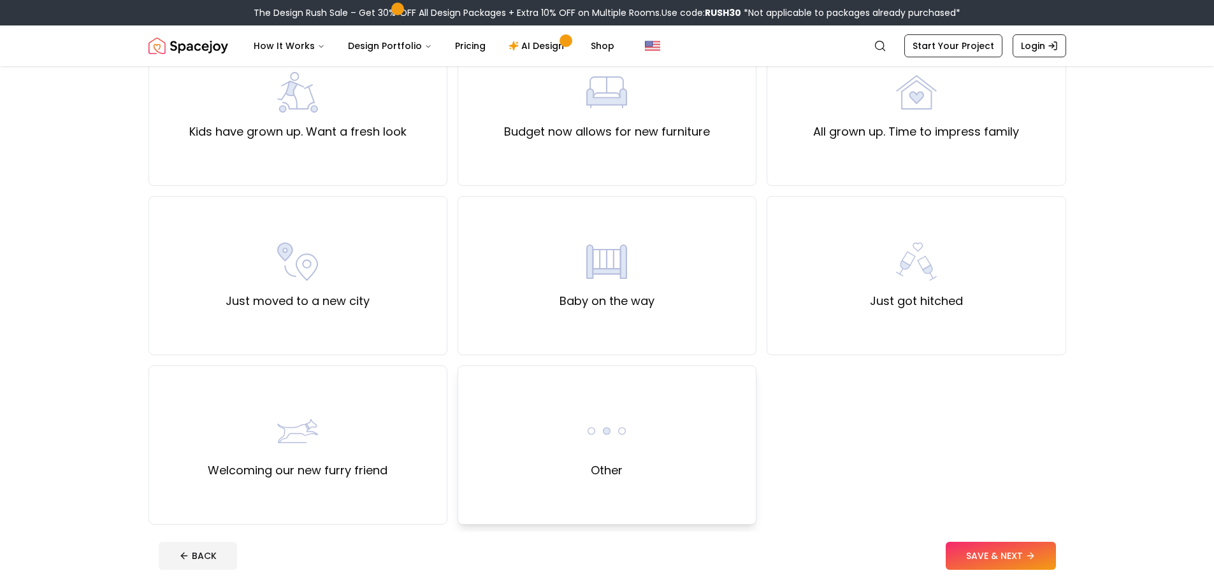
click at [732, 428] on div "Other" at bounding box center [606, 445] width 299 height 159
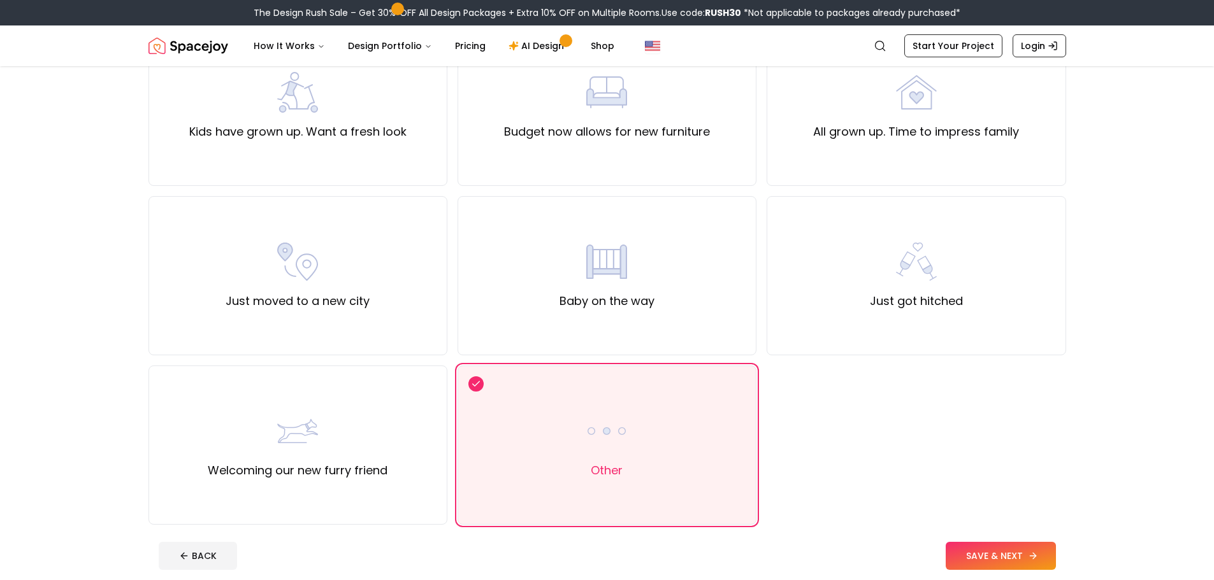
click at [960, 554] on button "SAVE & NEXT" at bounding box center [1001, 556] width 110 height 28
